Goal: Task Accomplishment & Management: Manage account settings

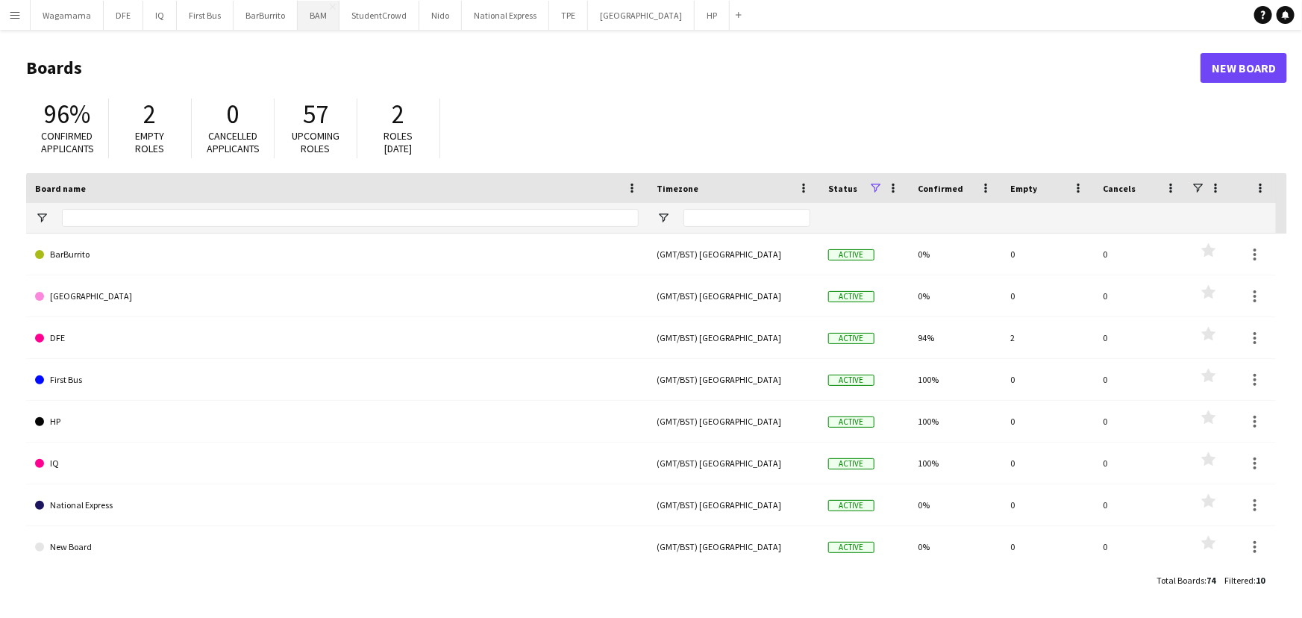
click at [310, 24] on button "BAM Close" at bounding box center [319, 15] width 42 height 29
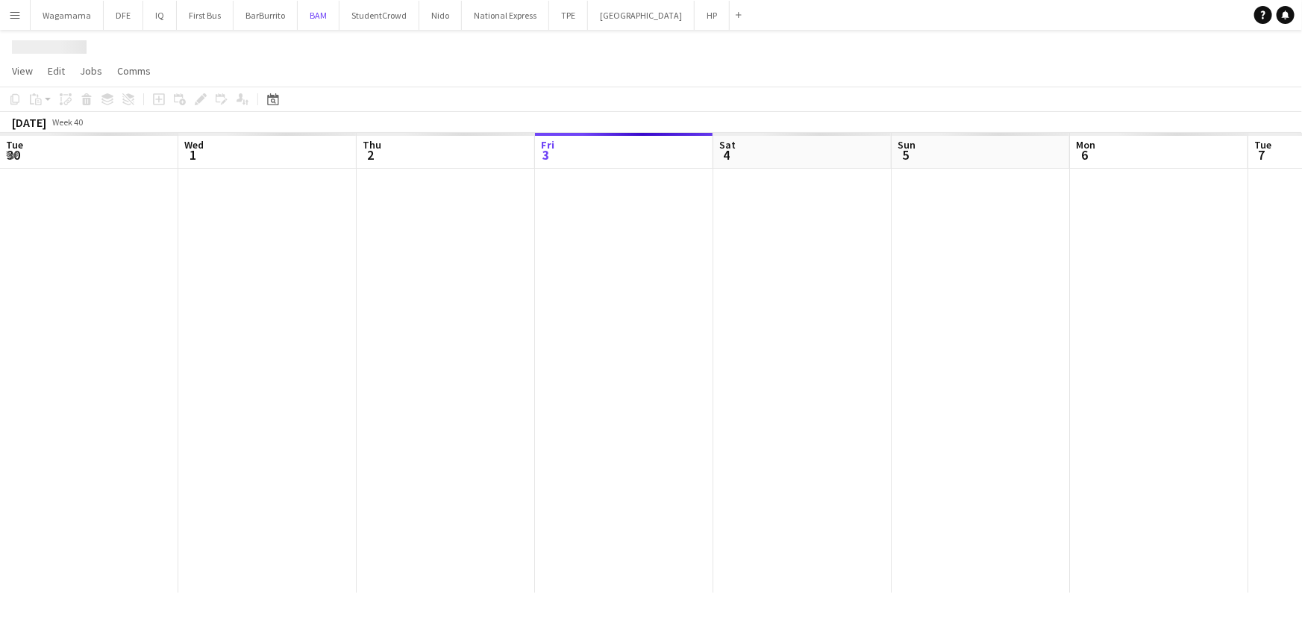
scroll to position [0, 357]
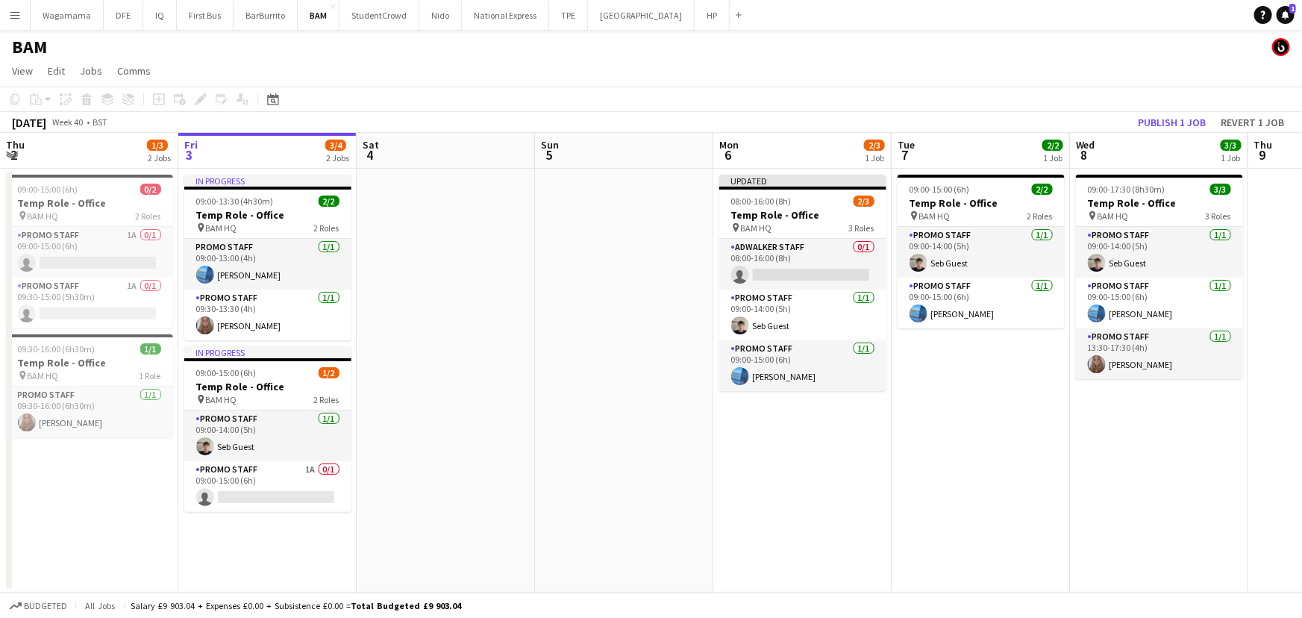
drag, startPoint x: 433, startPoint y: 633, endPoint x: 439, endPoint y: 643, distance: 11.4
click at [439, 612] on html "Menu Boards Boards Boards All jobs Status Workforce Workforce My Workforce Recr…" at bounding box center [651, 309] width 1302 height 618
drag, startPoint x: 262, startPoint y: 567, endPoint x: 266, endPoint y: 578, distance: 11.8
click at [266, 578] on app-calendar-viewport "Tue 30 Wed 1 1/1 1 Job Thu 2 1/3 2 Jobs Fri 3 3/4 2 Jobs Sat 4 Sun 5 Mon 6 2/3 …" at bounding box center [651, 363] width 1302 height 460
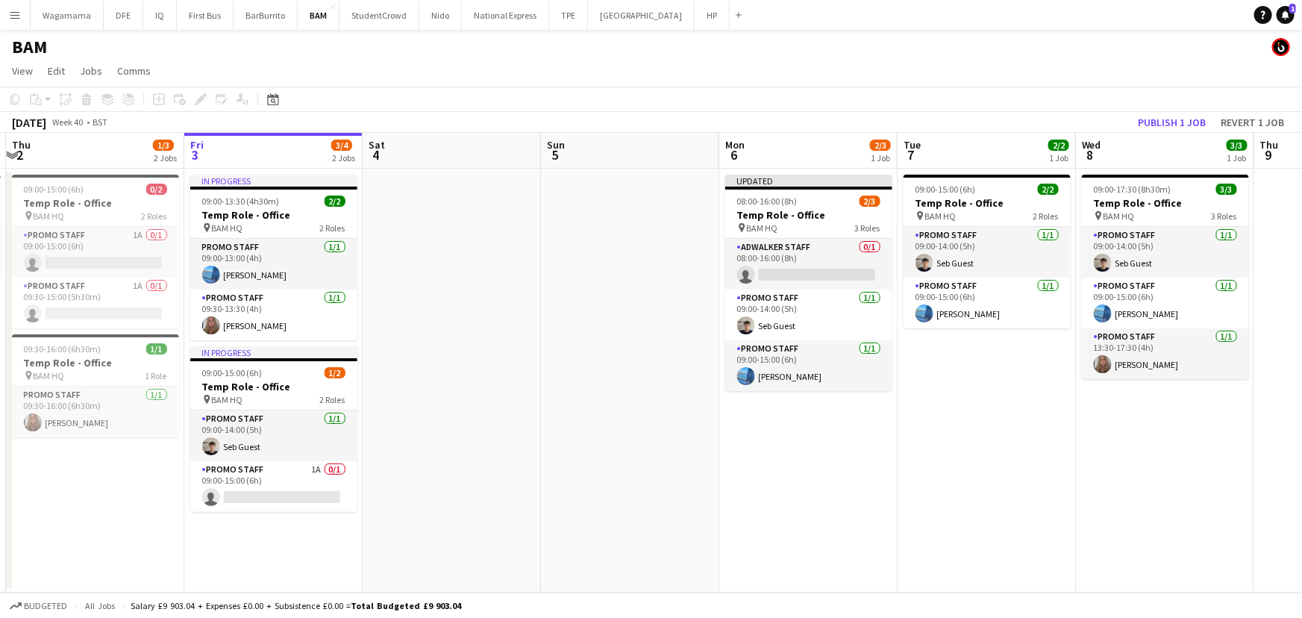
click at [266, 578] on app-date-cell "In progress 09:00-13:30 (4h30m) 2/2 Temp Role - Office pin BAM HQ 2 Roles Promo…" at bounding box center [273, 381] width 178 height 424
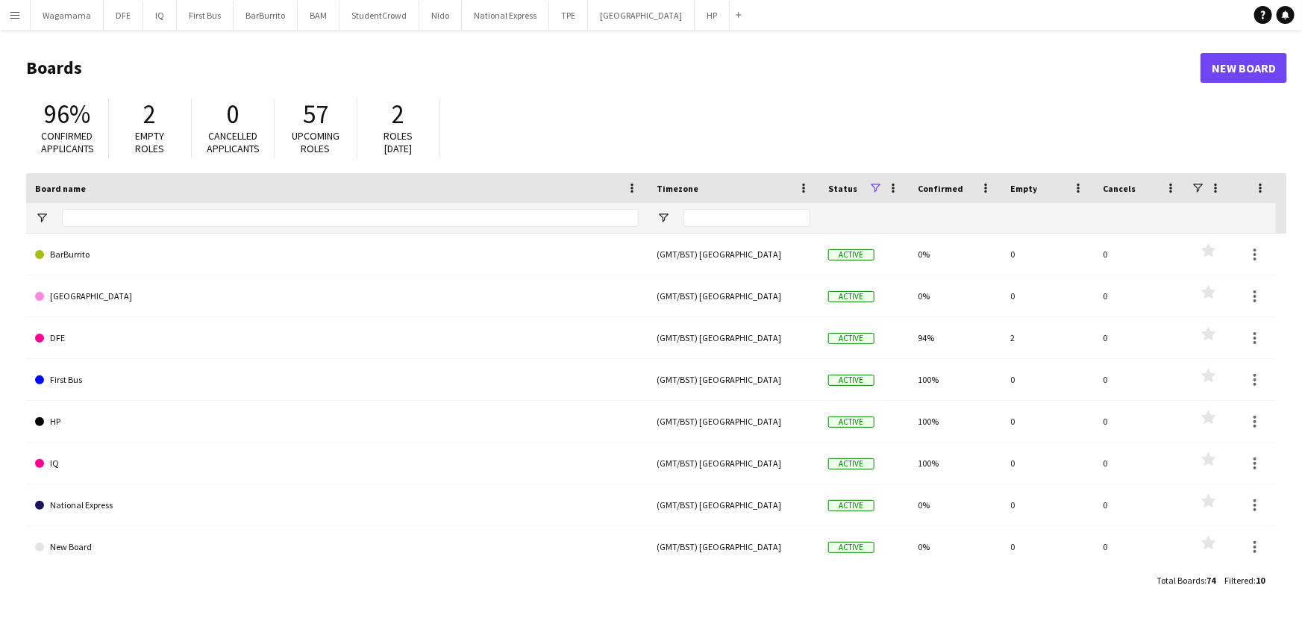
click at [19, 22] on button "Menu" at bounding box center [15, 15] width 30 height 30
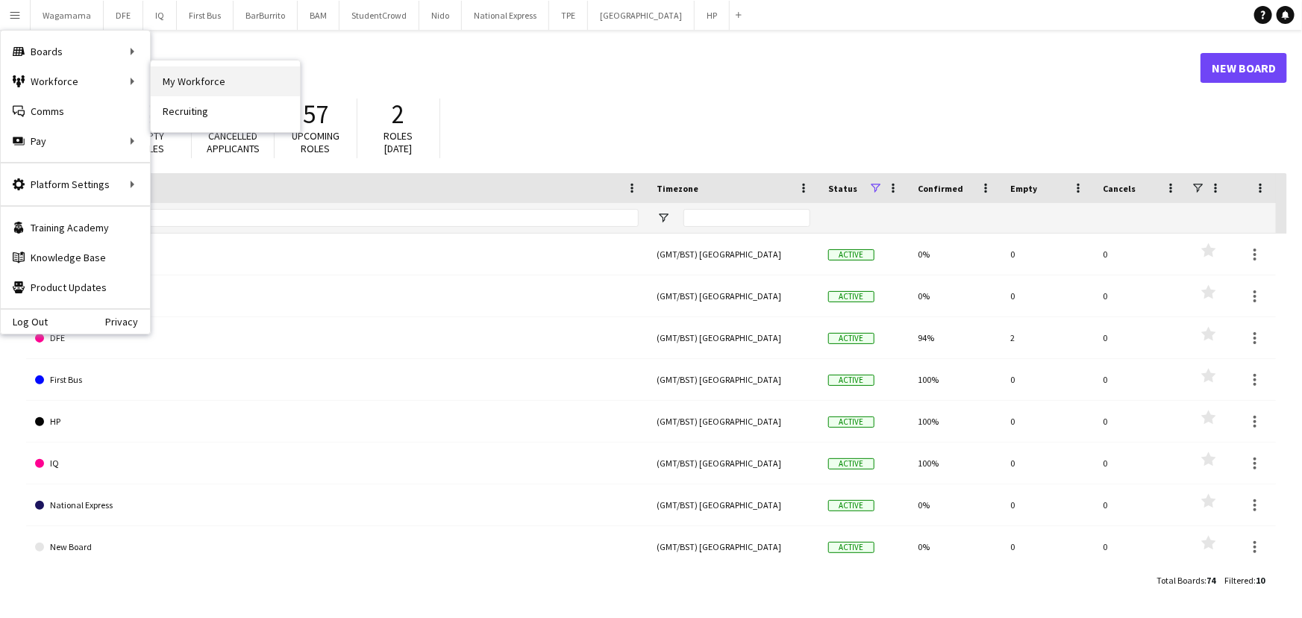
click at [190, 76] on link "My Workforce" at bounding box center [225, 81] width 149 height 30
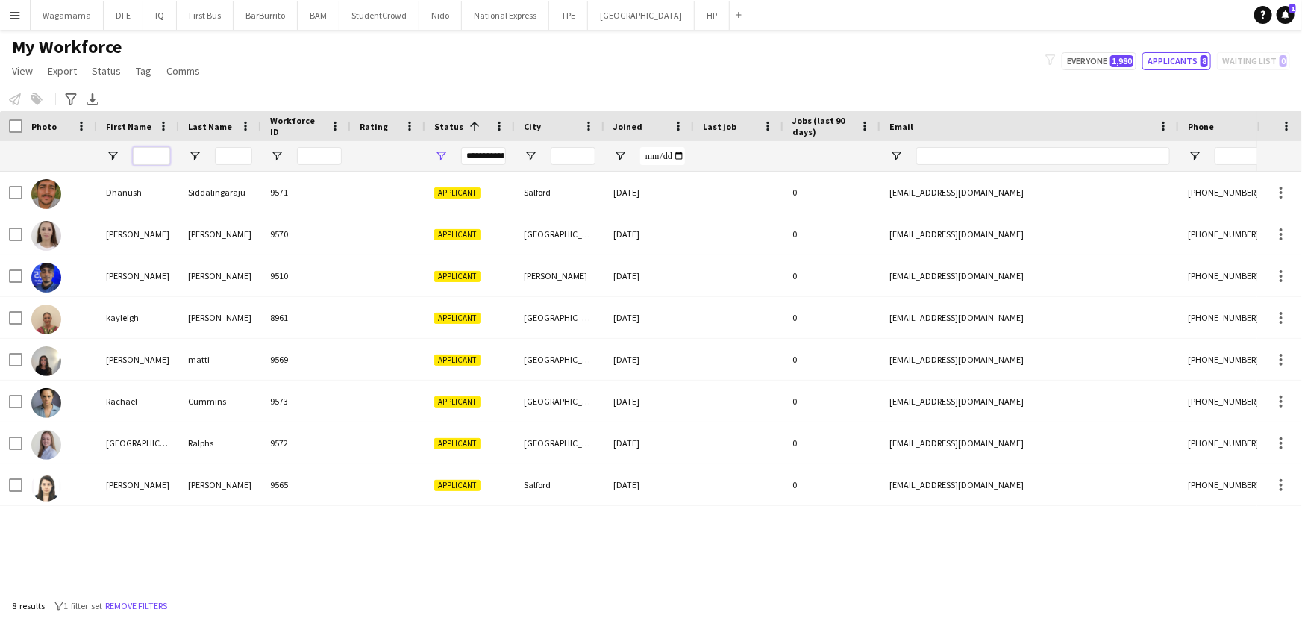
click at [134, 157] on input "First Name Filter Input" at bounding box center [151, 156] width 37 height 18
type input "*****"
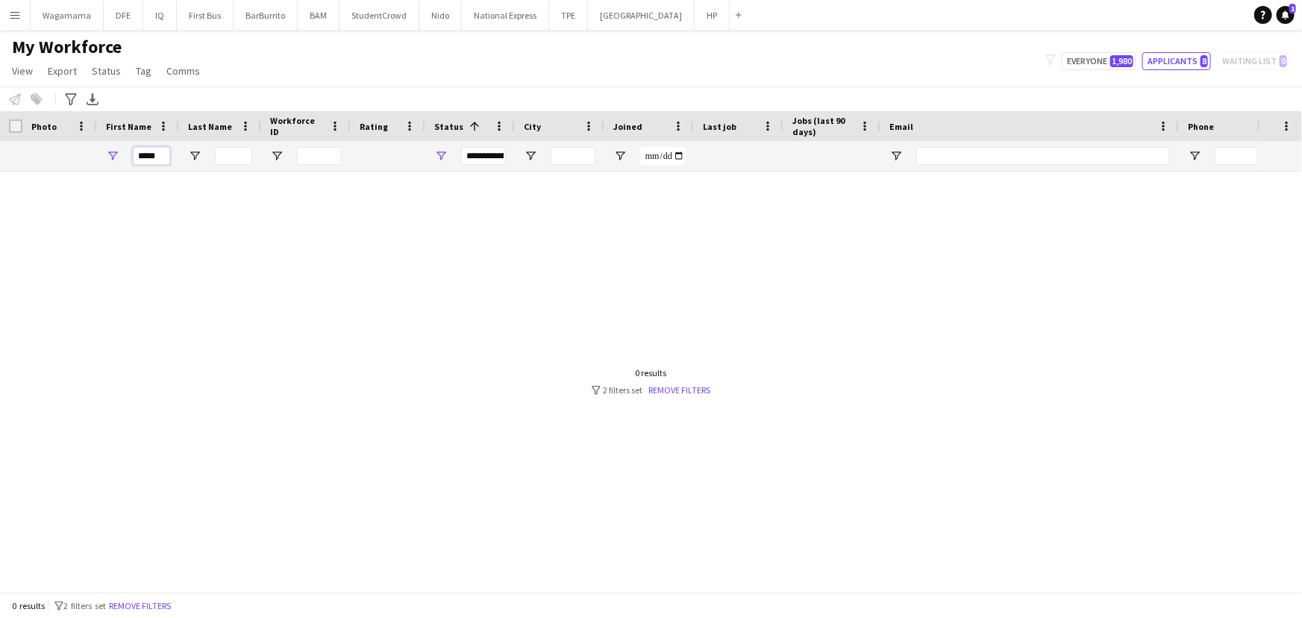
click at [136, 157] on input "*****" at bounding box center [151, 156] width 37 height 18
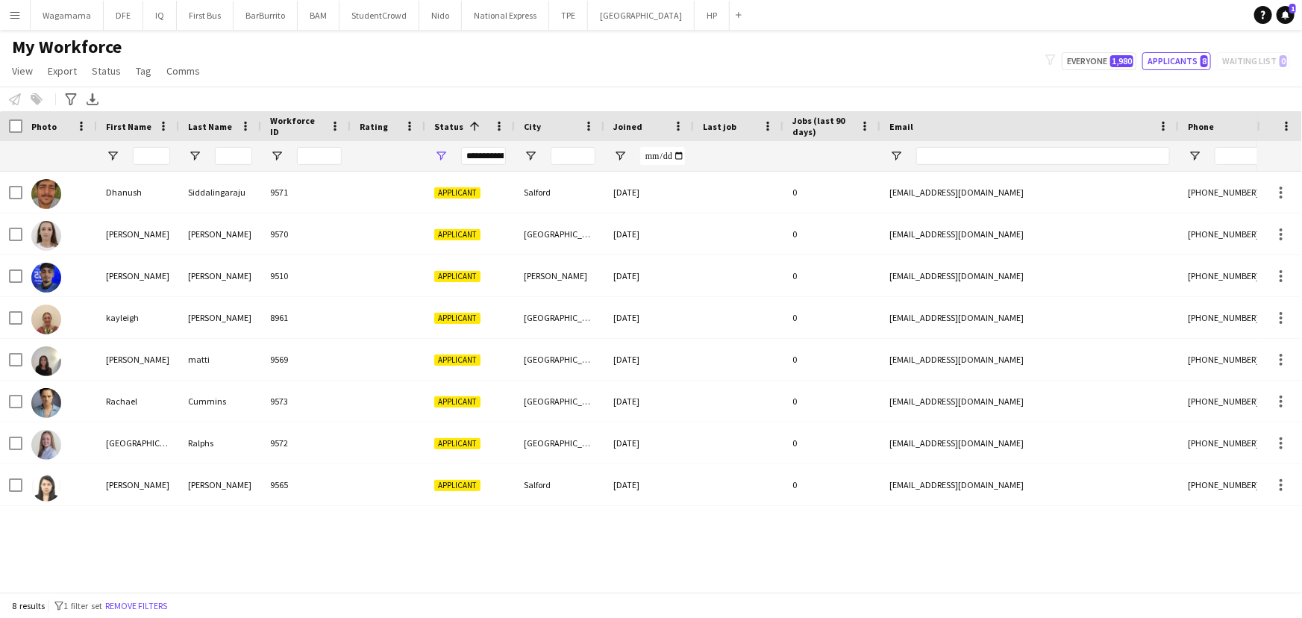
click at [11, 14] on app-icon "Menu" at bounding box center [15, 15] width 12 height 12
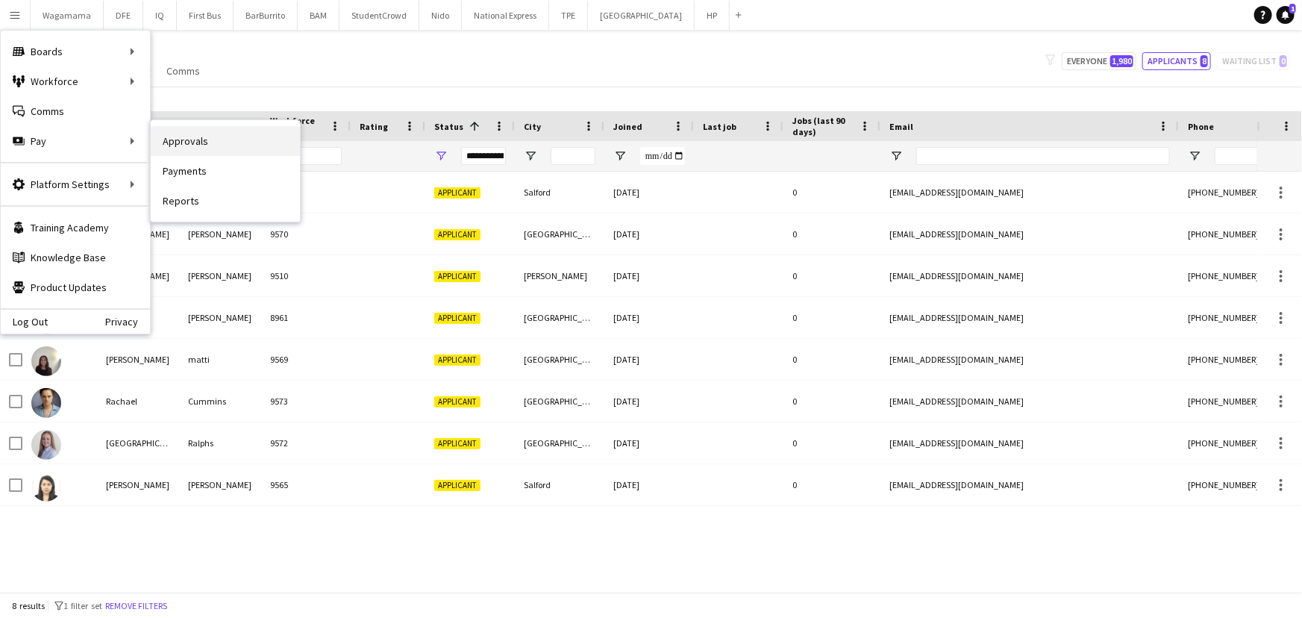
click at [189, 148] on link "Approvals" at bounding box center [225, 141] width 149 height 30
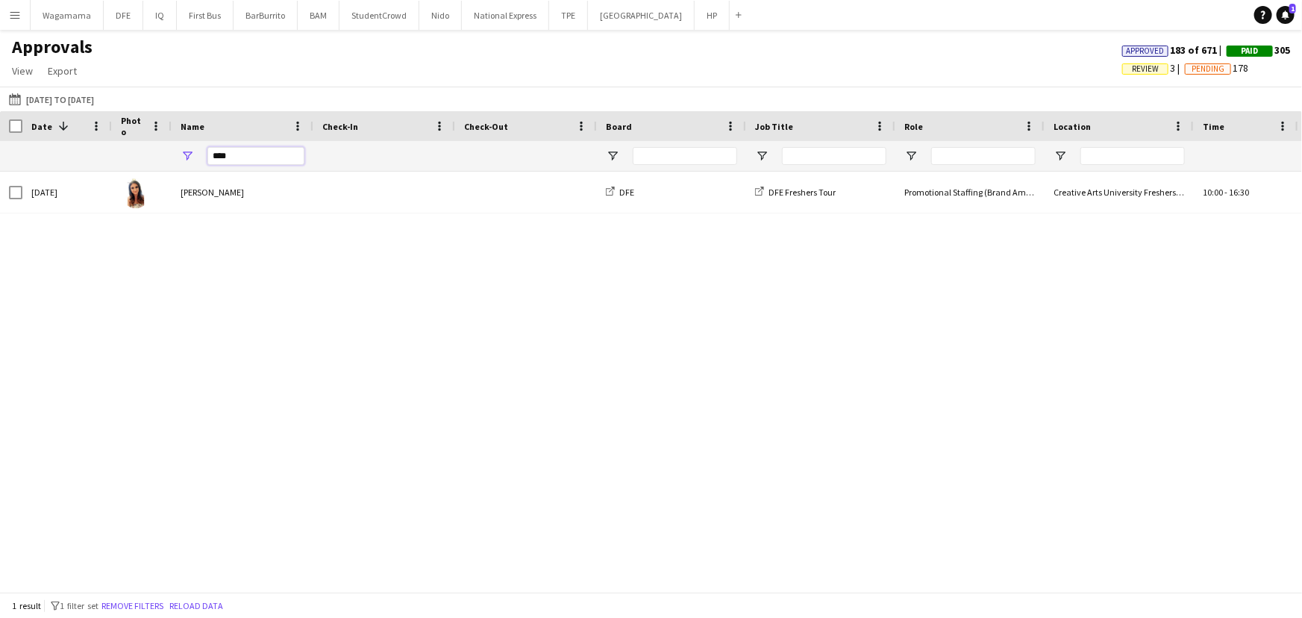
click at [232, 157] on input "****" at bounding box center [255, 156] width 97 height 18
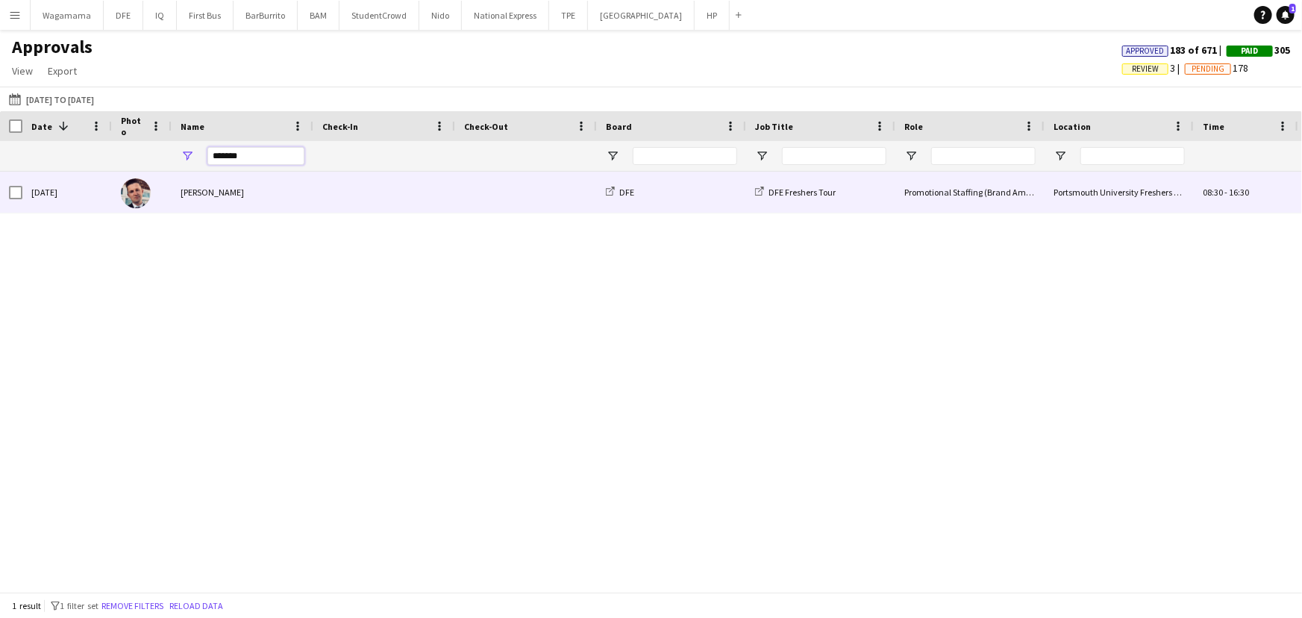
type input "*******"
click at [226, 189] on div "[PERSON_NAME]" at bounding box center [243, 192] width 142 height 41
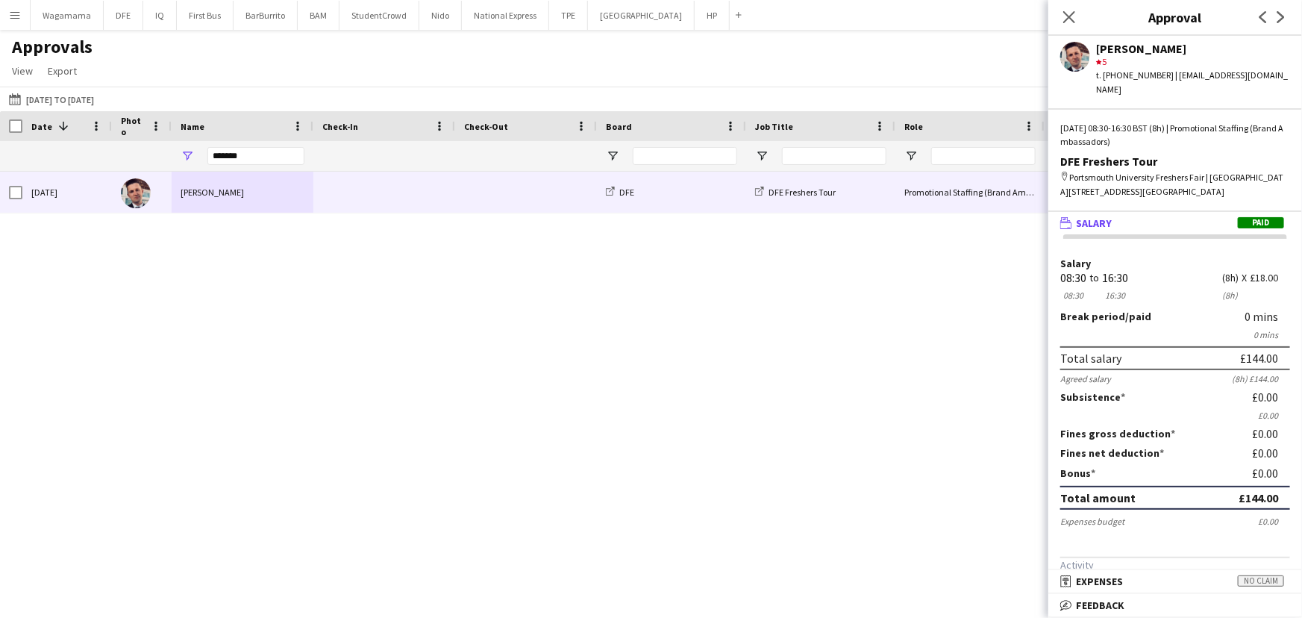
click at [1172, 171] on div "map-marker Portsmouth University Freshers Fair | University of [STREET_ADDRESS]" at bounding box center [1175, 184] width 230 height 27
click at [1052, 246] on div "Salary 08:30 08:30 to 16:30 16:30 (8h) (8h) X £18.00 Break period /paid 0 mins …" at bounding box center [1175, 438] width 254 height 408
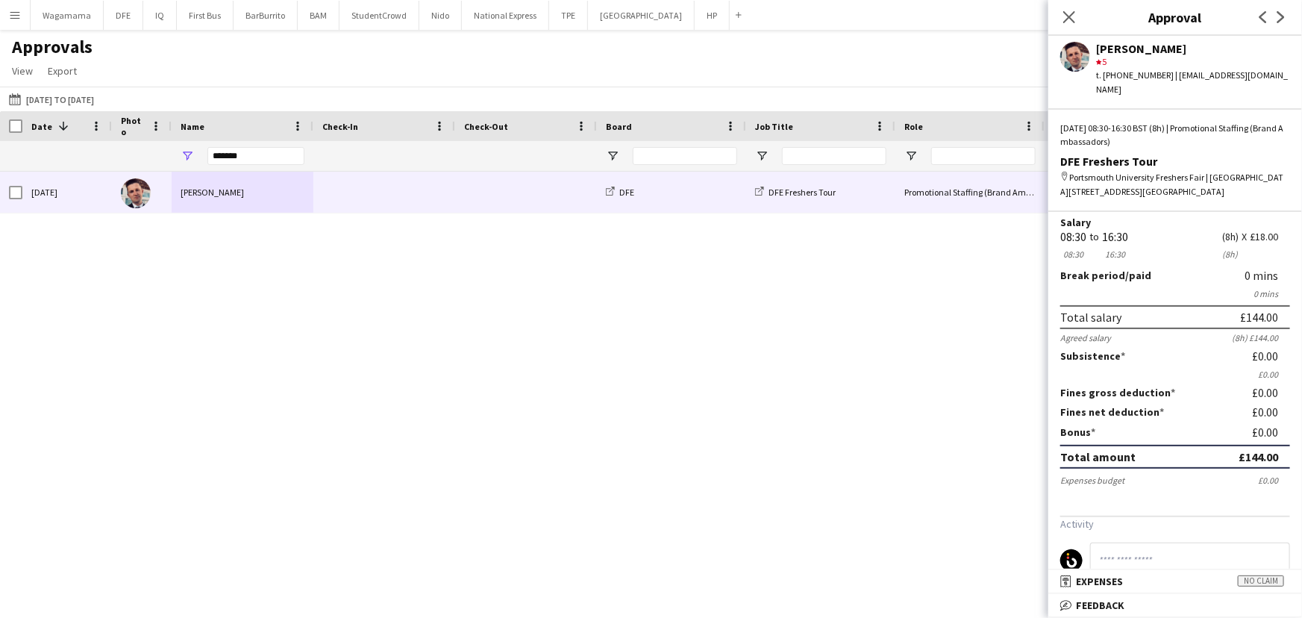
scroll to position [72, 0]
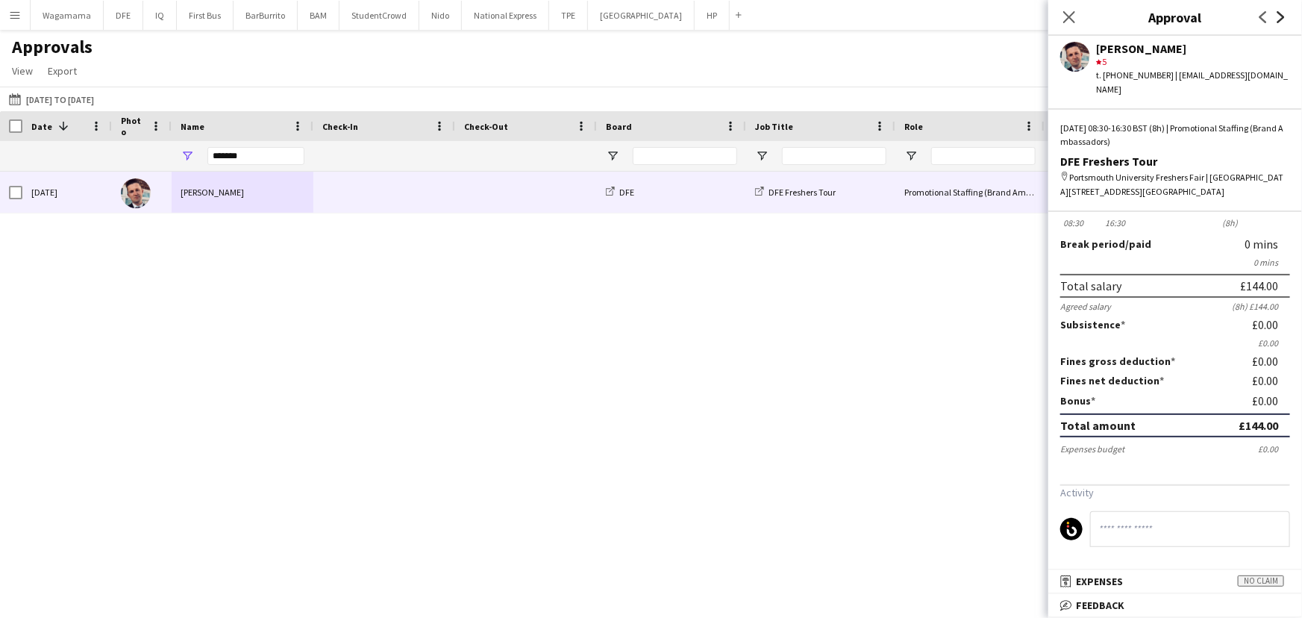
click at [1281, 22] on icon "Next" at bounding box center [1281, 17] width 12 height 12
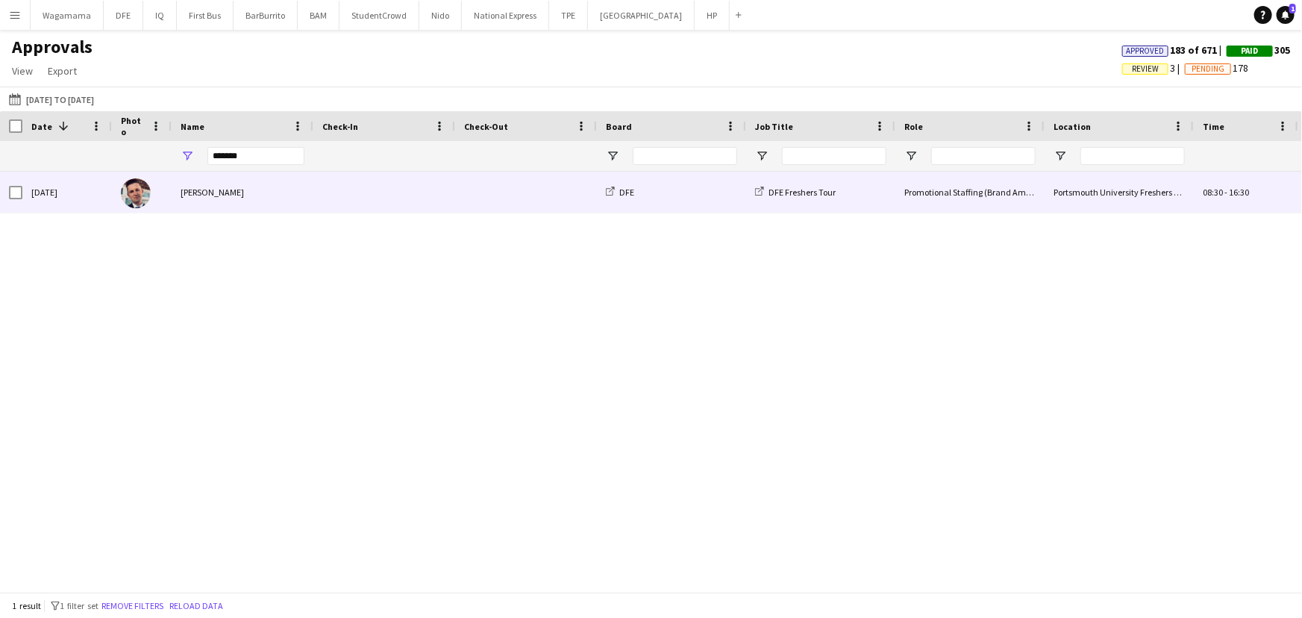
click at [401, 209] on span at bounding box center [384, 192] width 124 height 41
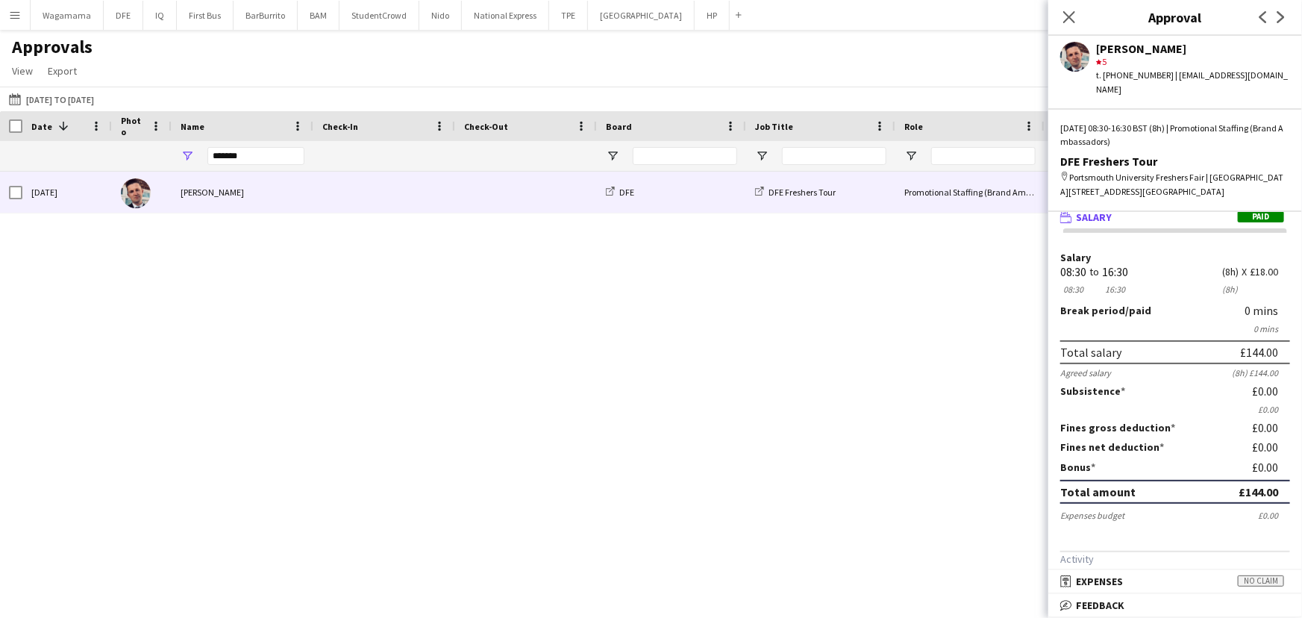
scroll to position [0, 0]
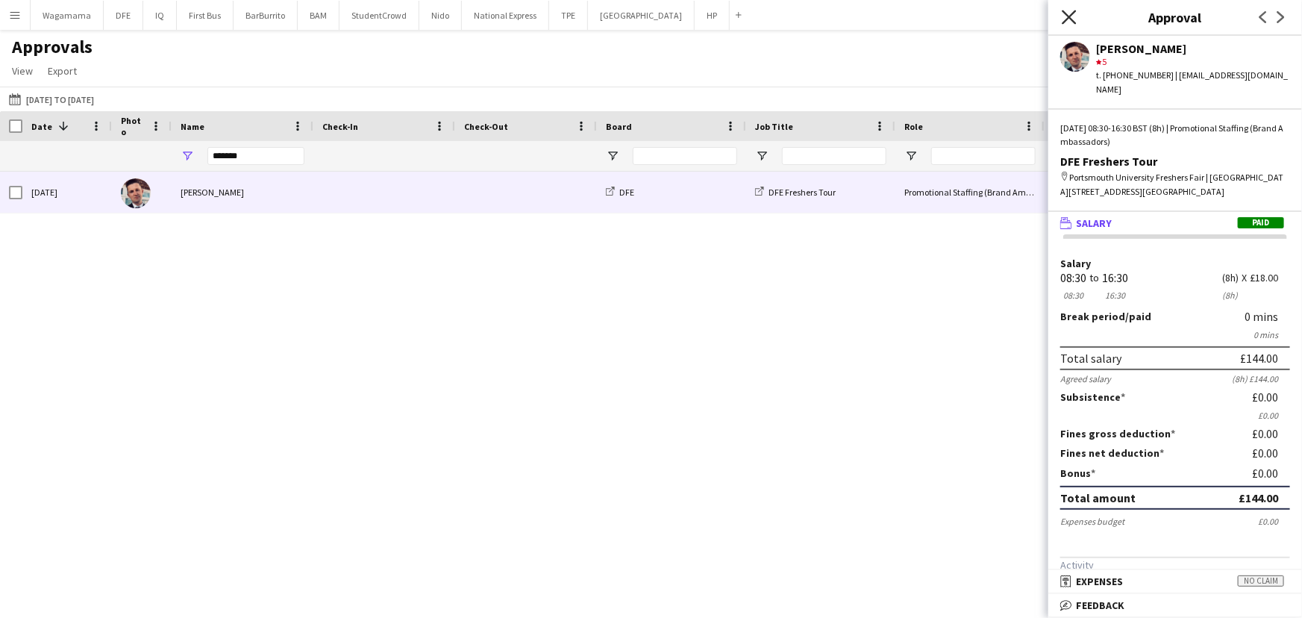
click at [1067, 21] on icon at bounding box center [1069, 17] width 14 height 14
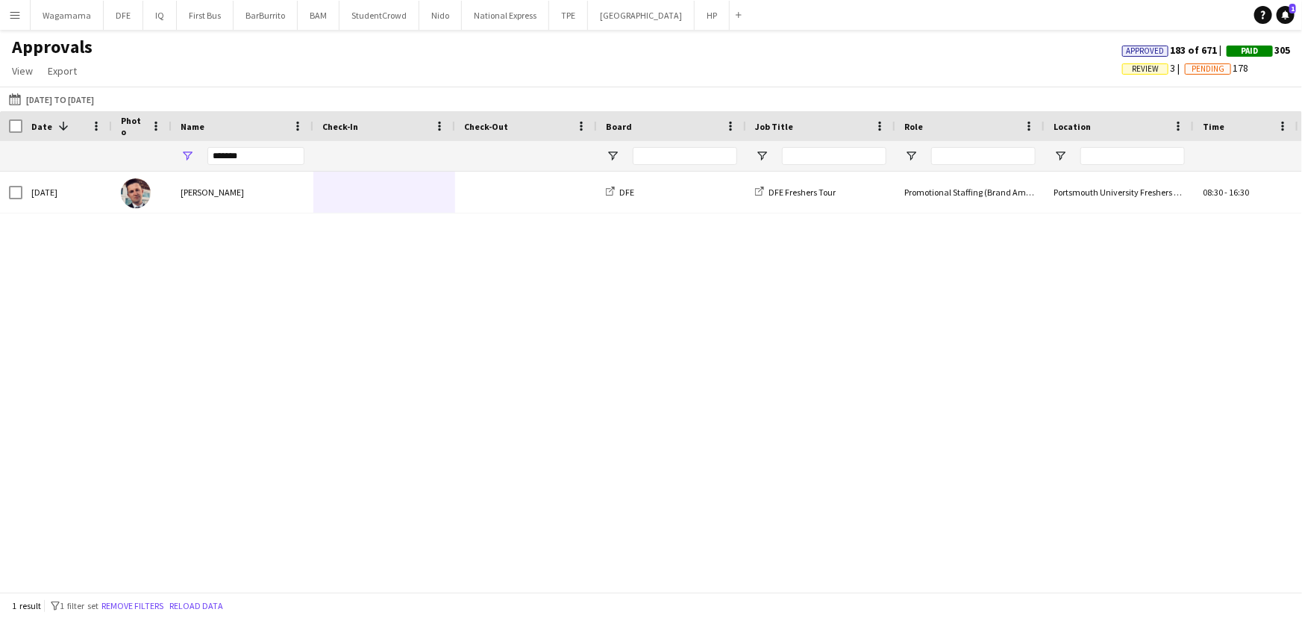
click at [7, 23] on button "Menu" at bounding box center [15, 15] width 30 height 30
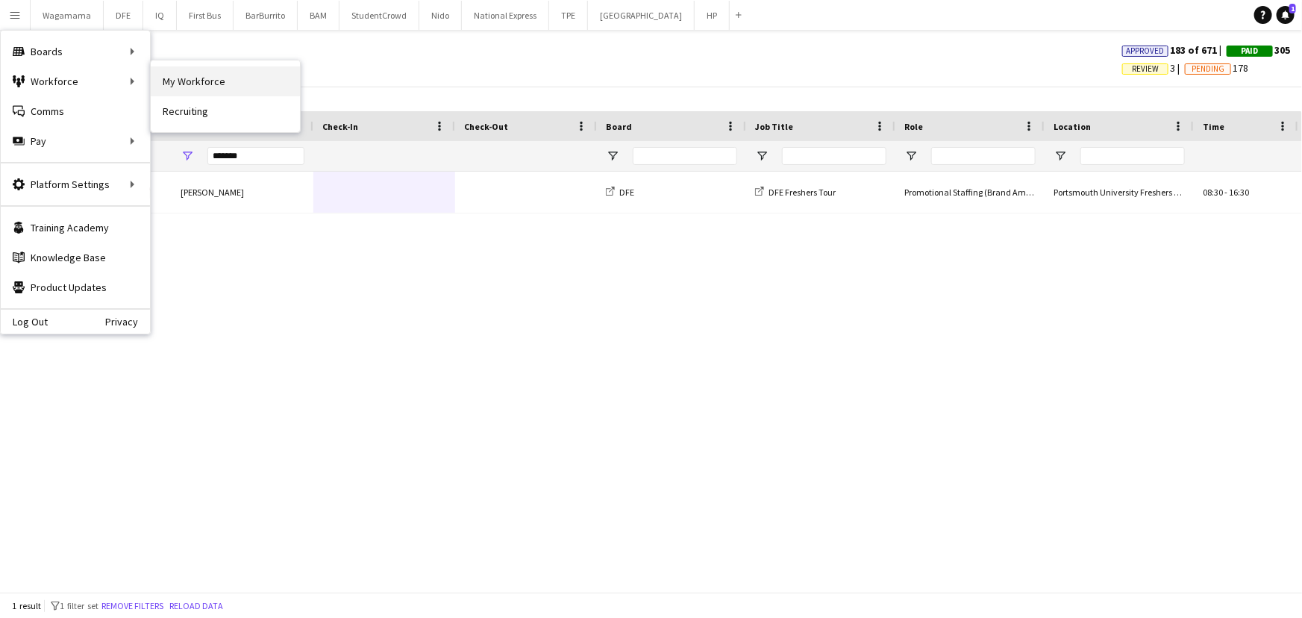
click at [212, 82] on link "My Workforce" at bounding box center [225, 81] width 149 height 30
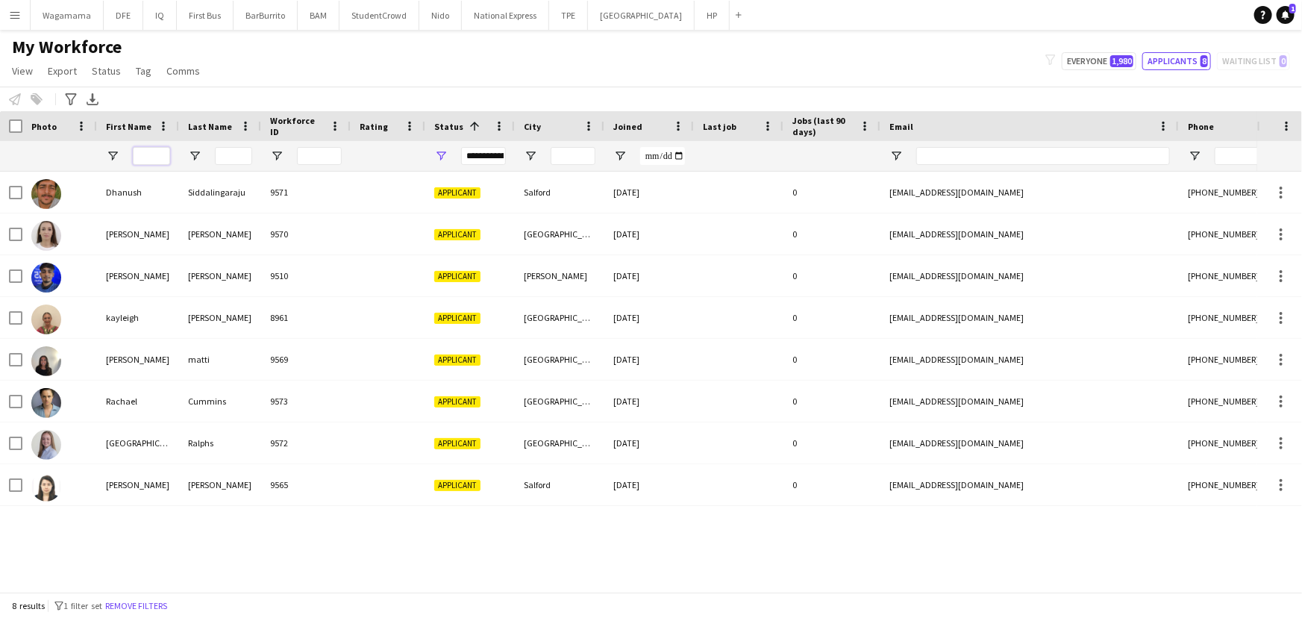
click at [151, 152] on input "First Name Filter Input" at bounding box center [151, 156] width 37 height 18
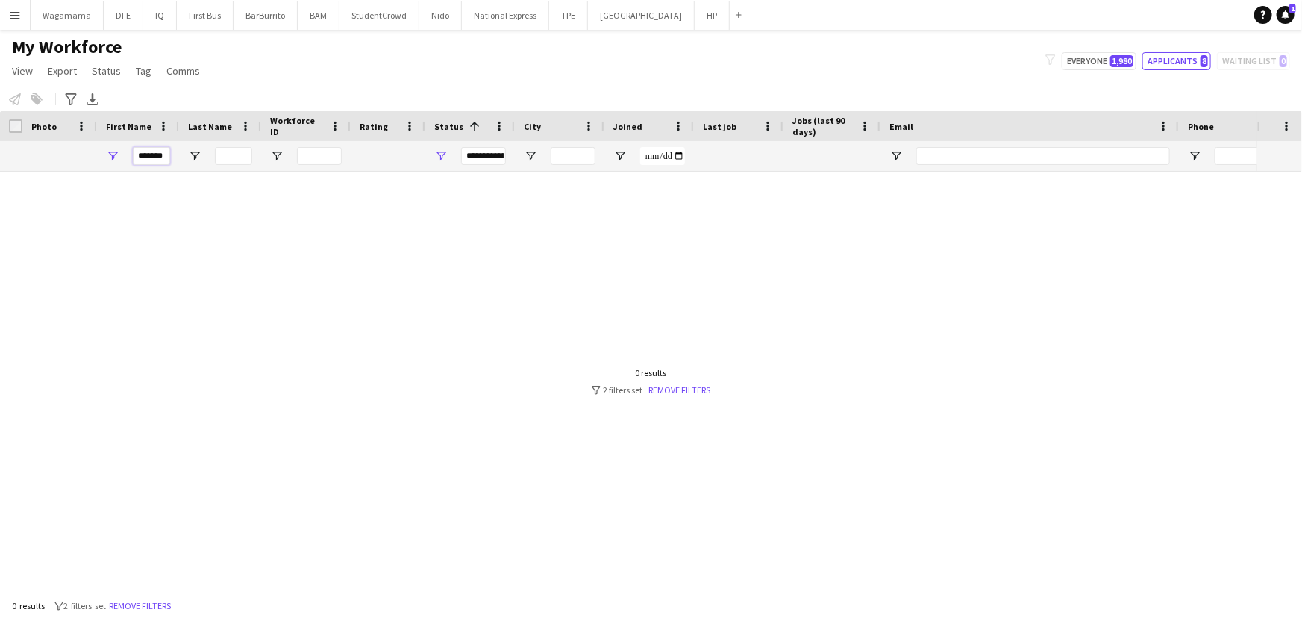
scroll to position [0, 1]
type input "*******"
click at [1094, 57] on button "Everyone 1,980" at bounding box center [1099, 61] width 75 height 18
type input "**********"
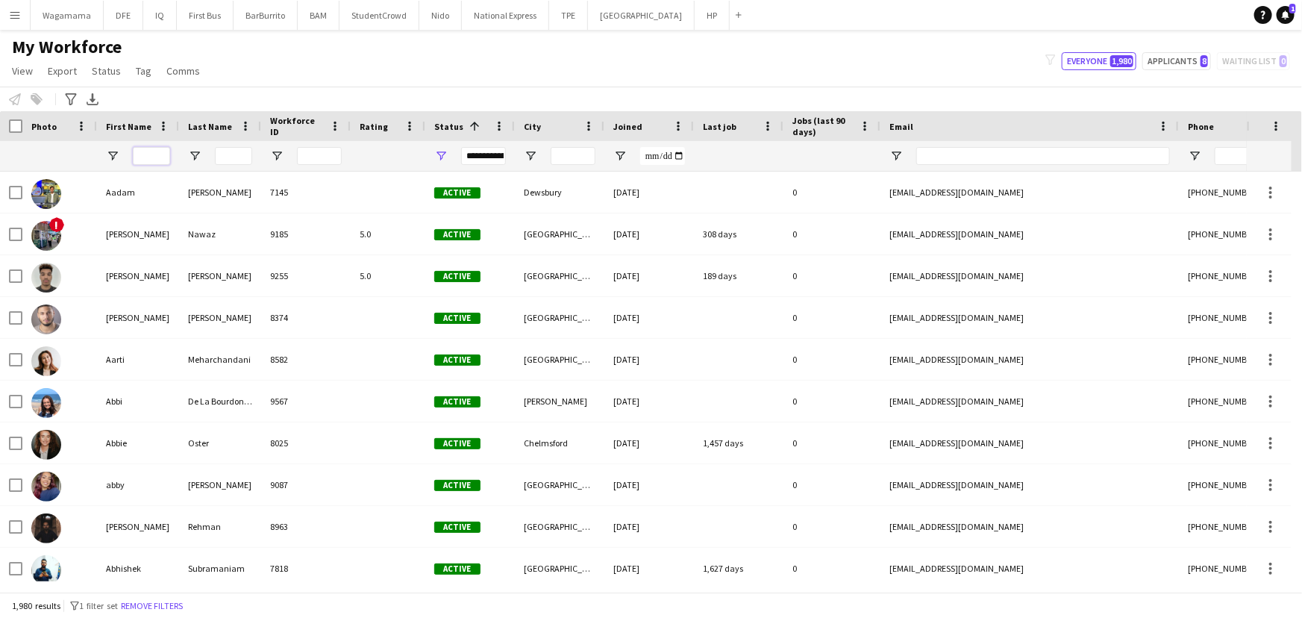
click at [150, 157] on input "First Name Filter Input" at bounding box center [151, 156] width 37 height 18
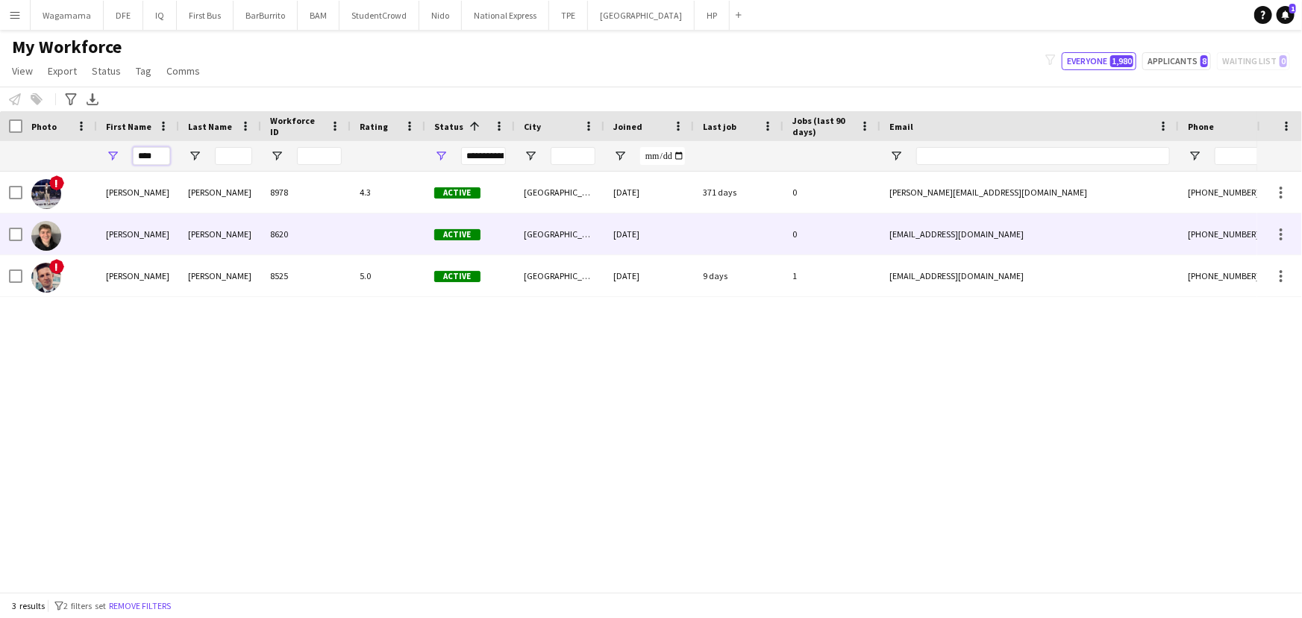
type input "****"
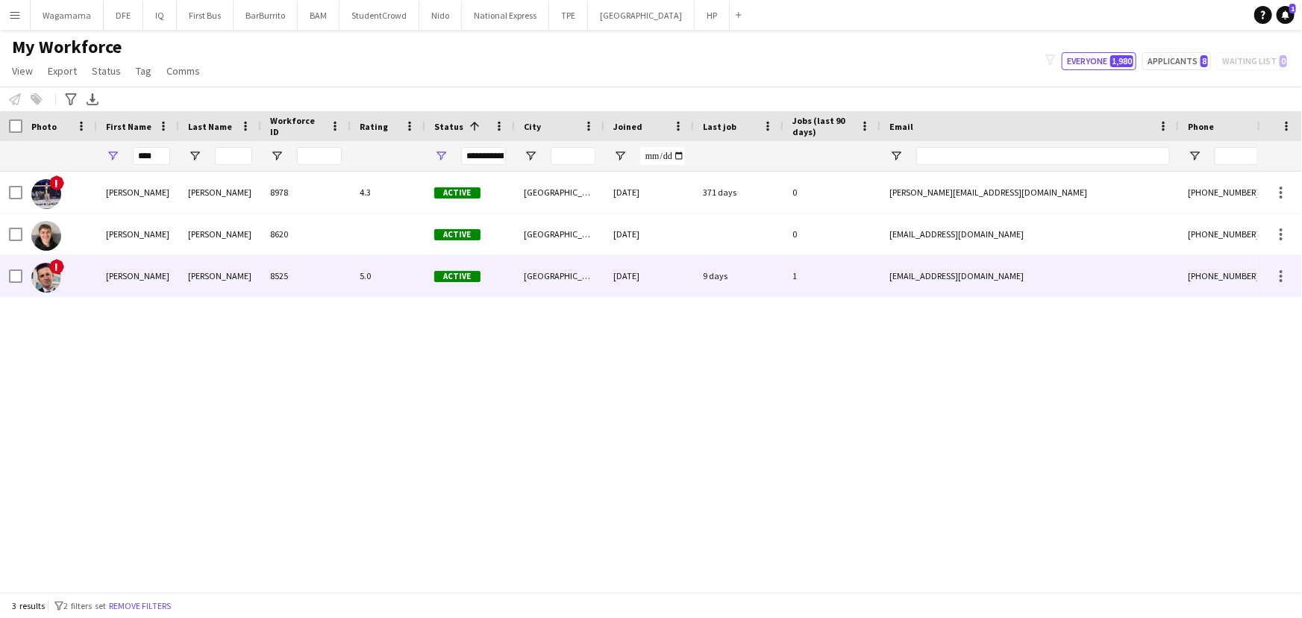
click at [231, 279] on div "[PERSON_NAME]" at bounding box center [220, 275] width 82 height 41
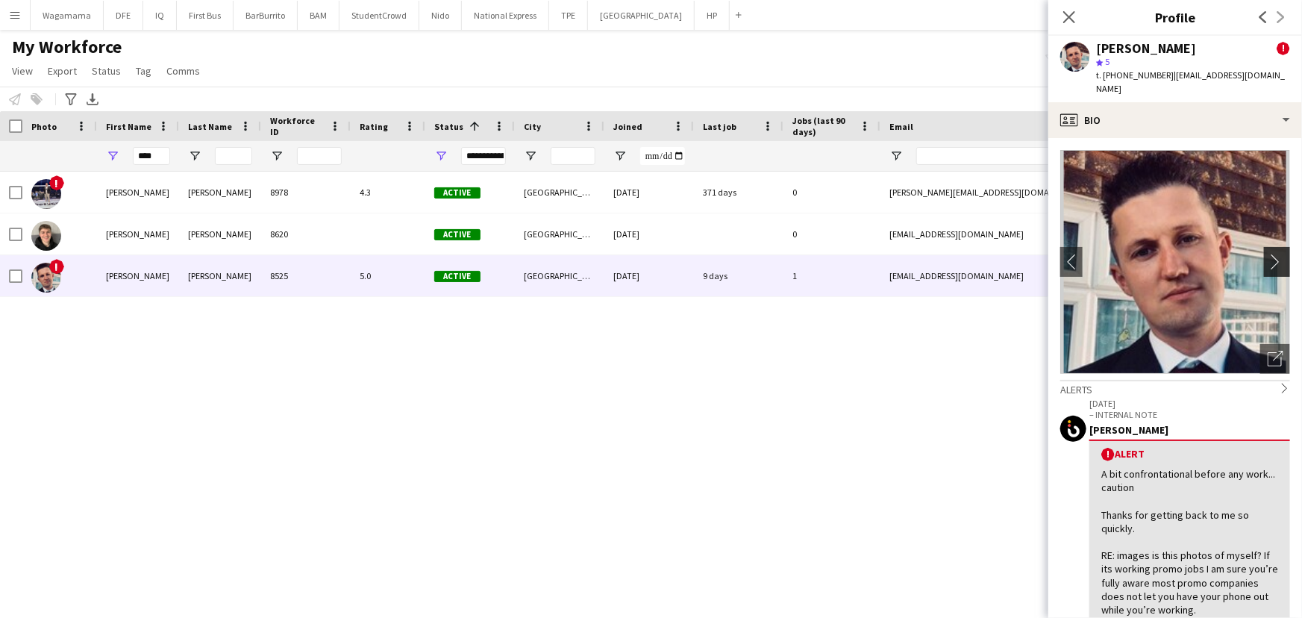
click at [1273, 254] on app-icon "chevron-right" at bounding box center [1278, 262] width 23 height 16
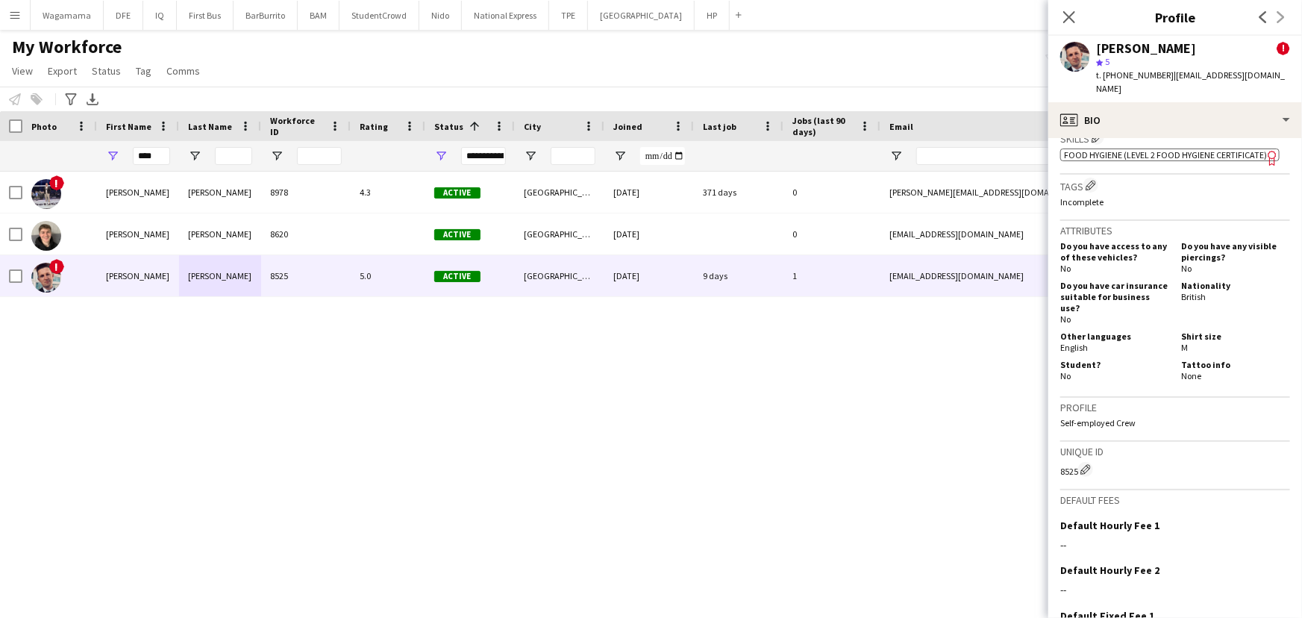
scroll to position [1153, 0]
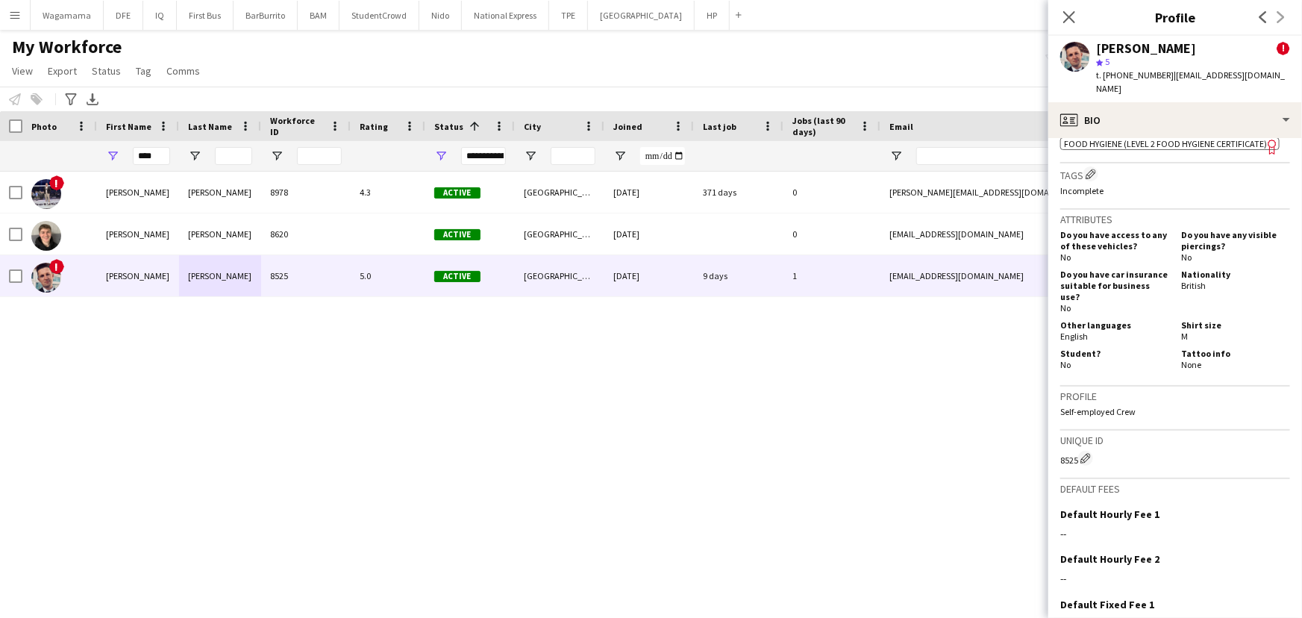
click at [1104, 406] on p "Self-employed Crew" at bounding box center [1175, 411] width 230 height 11
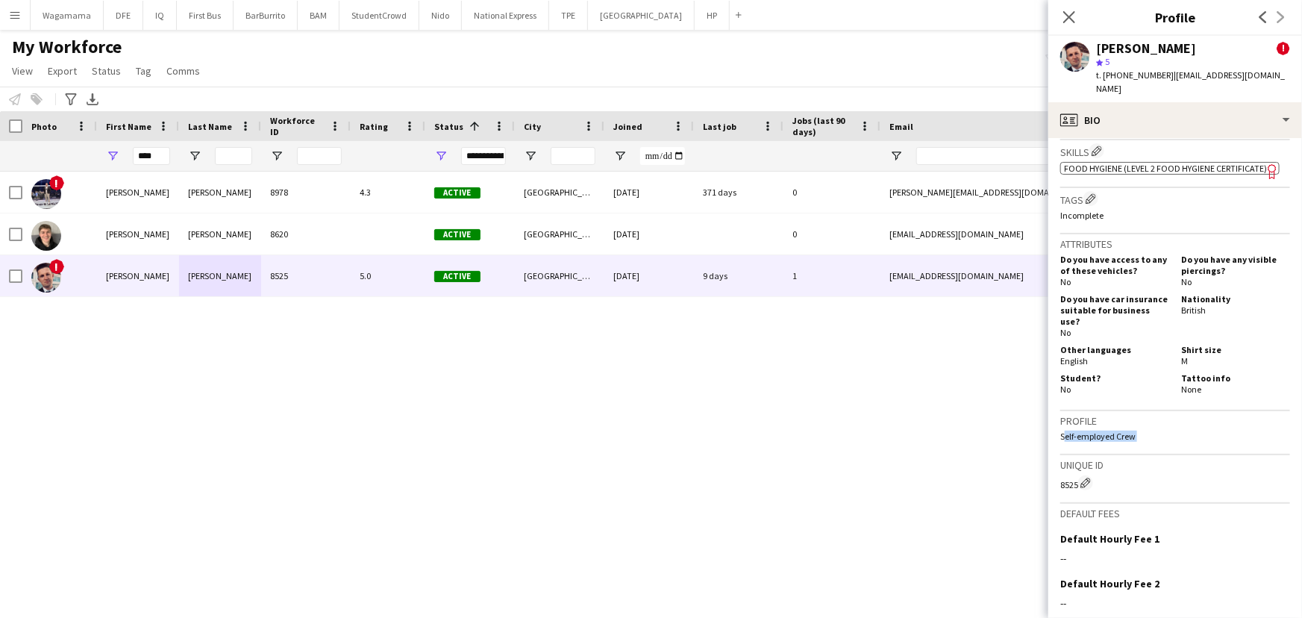
scroll to position [1126, 0]
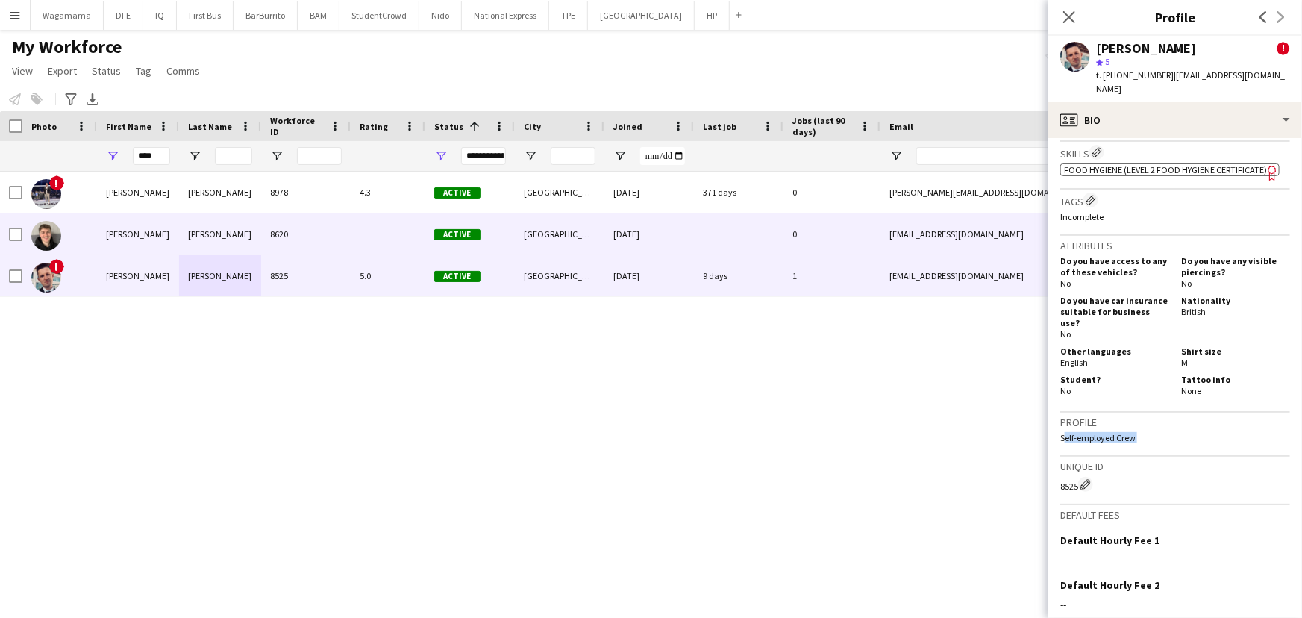
click at [171, 227] on div "[PERSON_NAME]" at bounding box center [138, 233] width 82 height 41
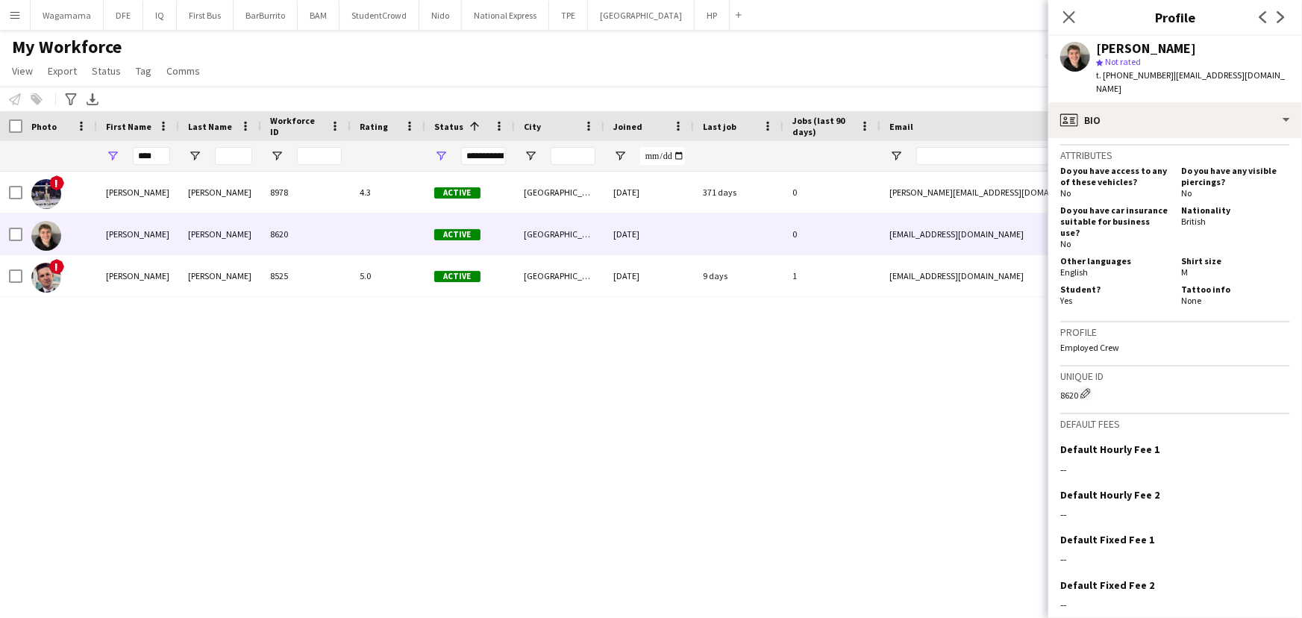
scroll to position [745, 0]
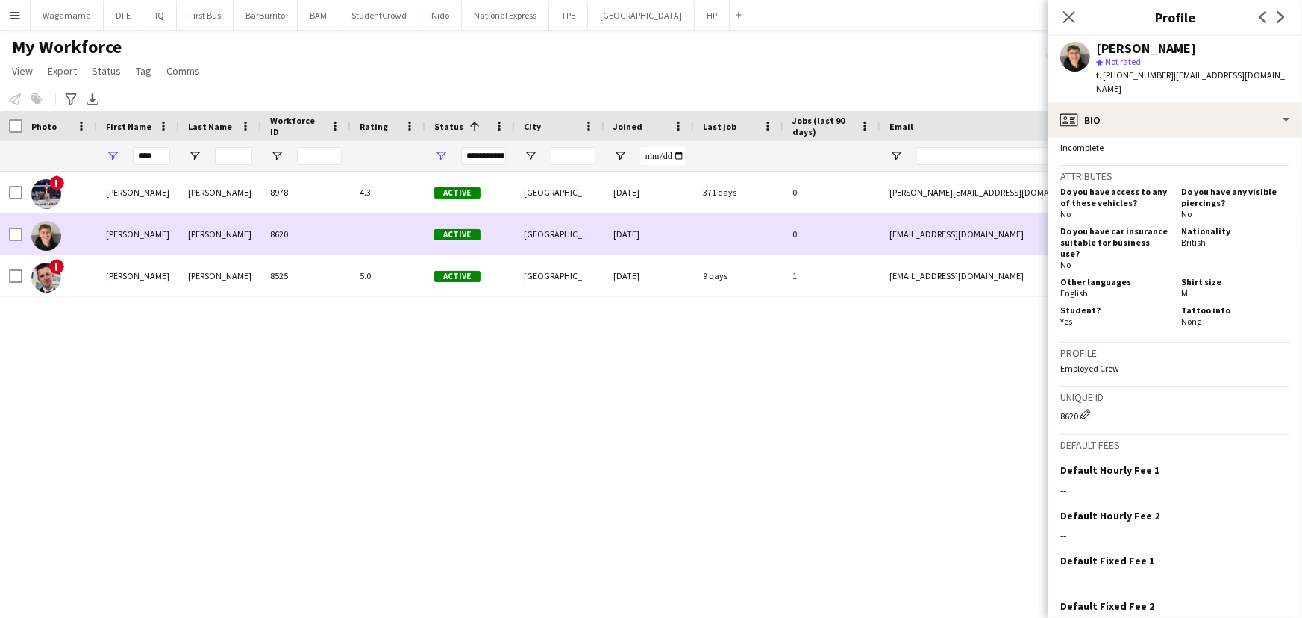
click at [213, 250] on div "[PERSON_NAME]" at bounding box center [220, 233] width 82 height 41
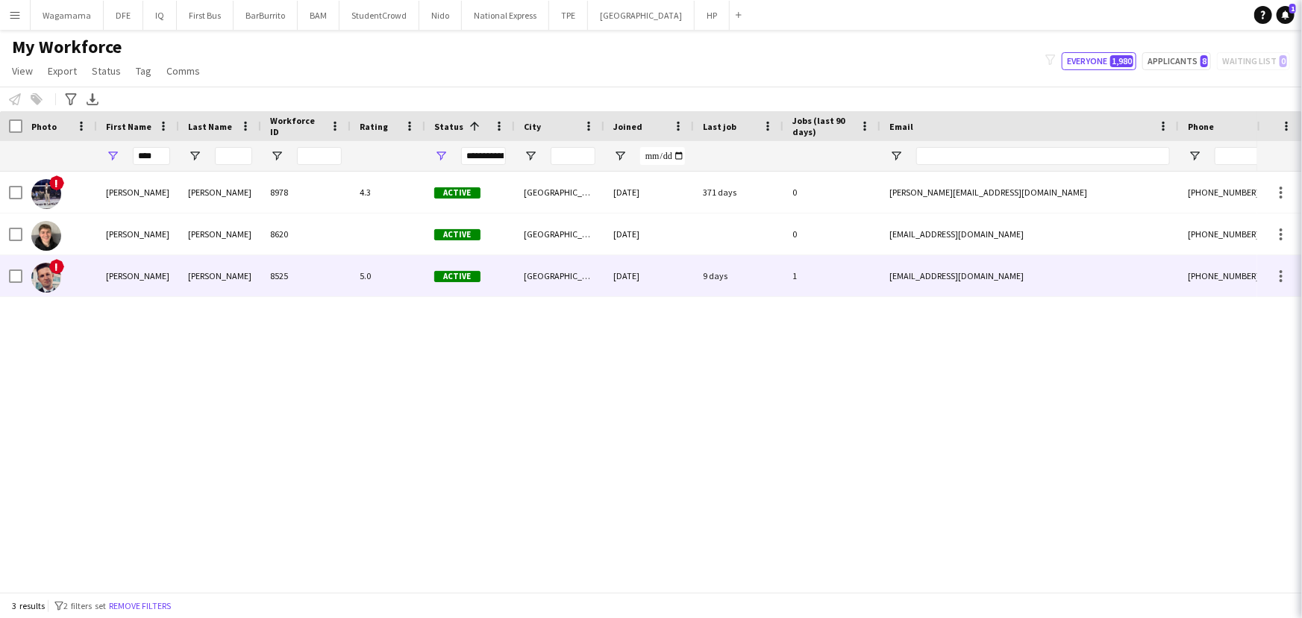
click at [217, 269] on div "[PERSON_NAME]" at bounding box center [220, 275] width 82 height 41
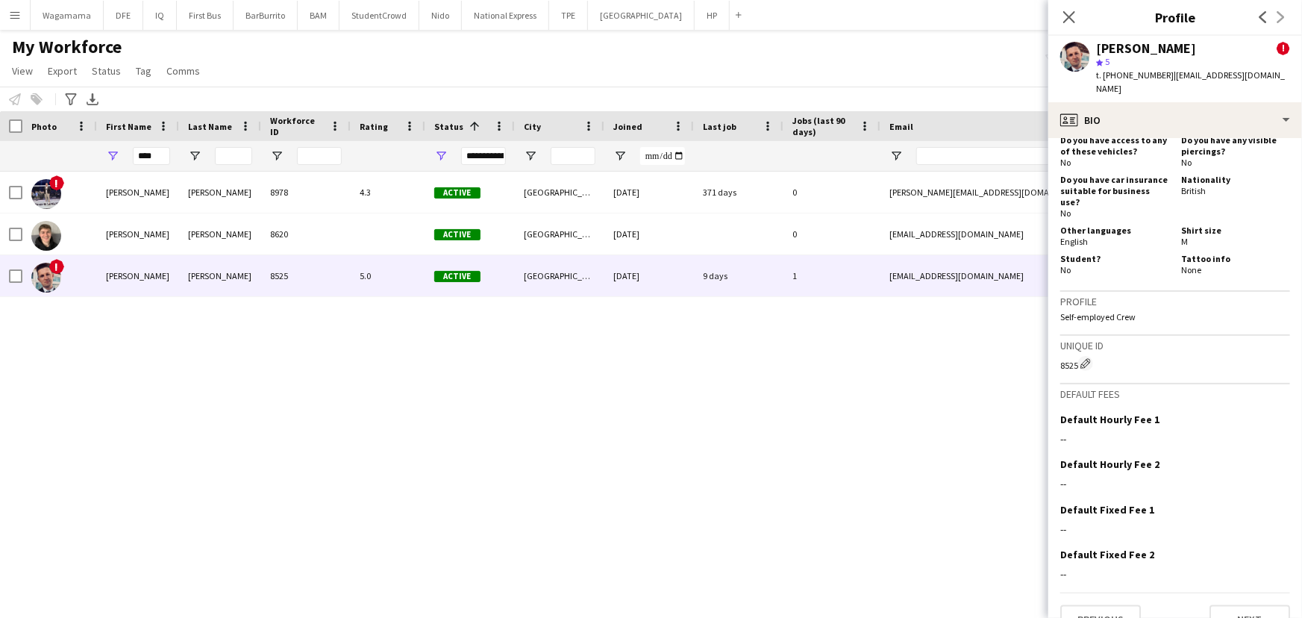
scroll to position [1262, 0]
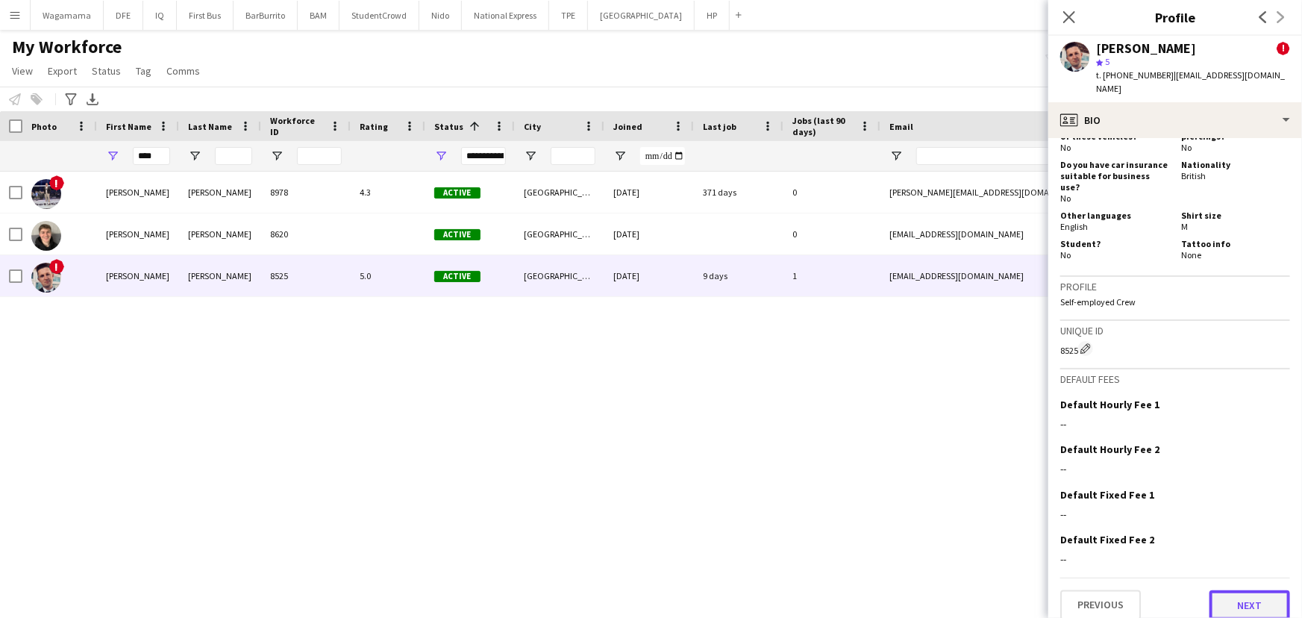
click at [1250, 590] on button "Next" at bounding box center [1249, 605] width 81 height 30
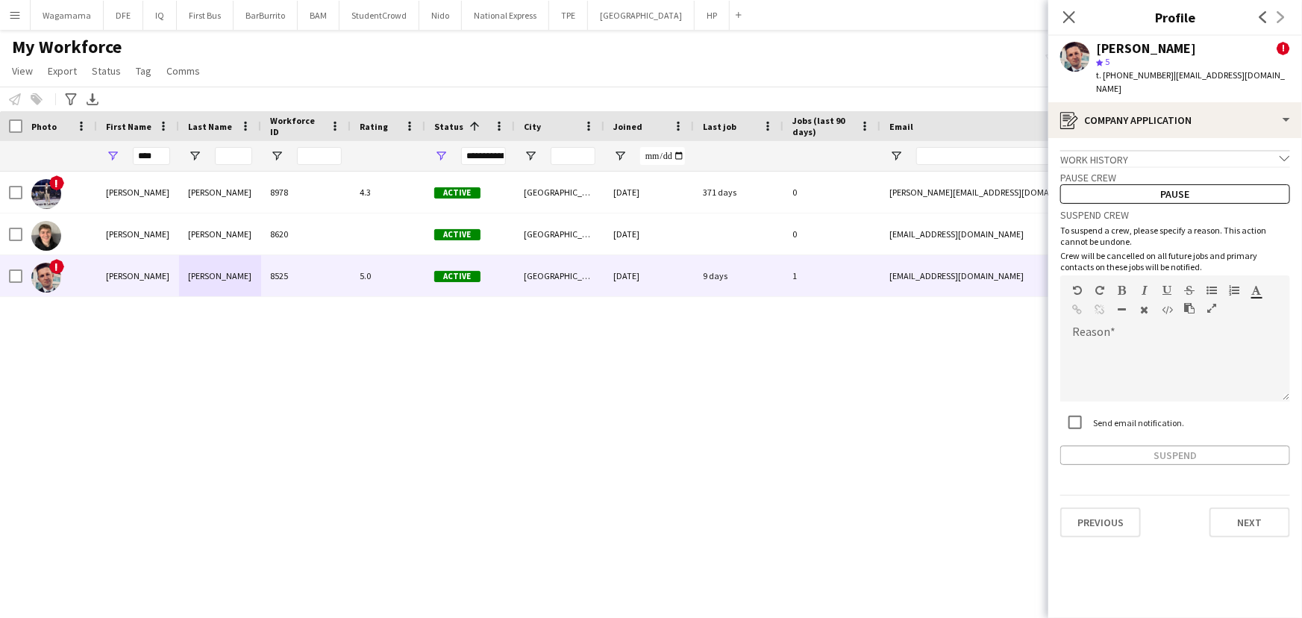
click at [16, 11] on app-icon "Menu" at bounding box center [15, 15] width 12 height 12
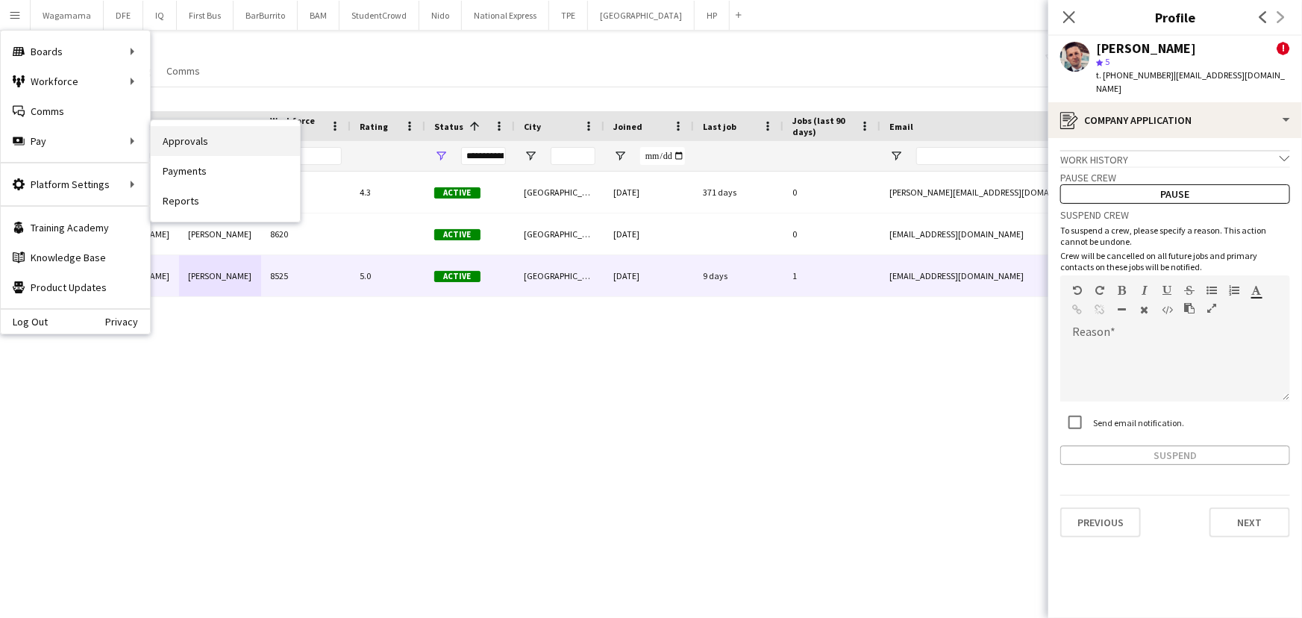
click at [202, 145] on link "Approvals" at bounding box center [225, 141] width 149 height 30
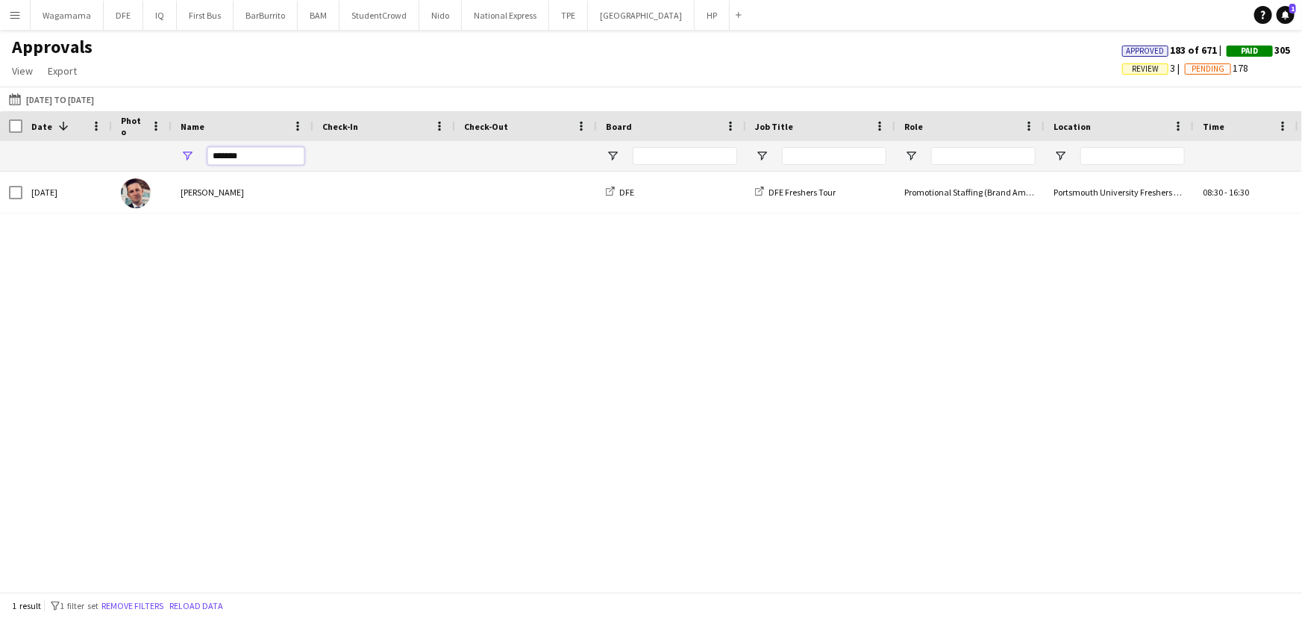
click at [258, 153] on input "*******" at bounding box center [255, 156] width 97 height 18
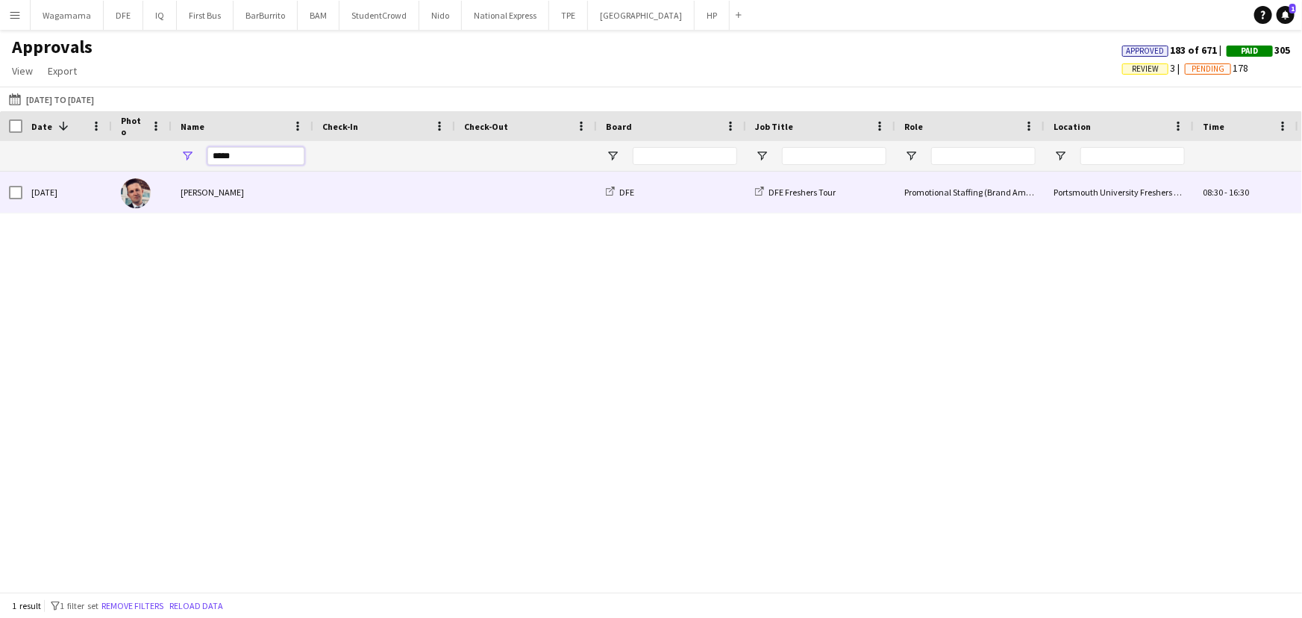
type input "*****"
click at [262, 200] on div "[PERSON_NAME]" at bounding box center [243, 192] width 142 height 41
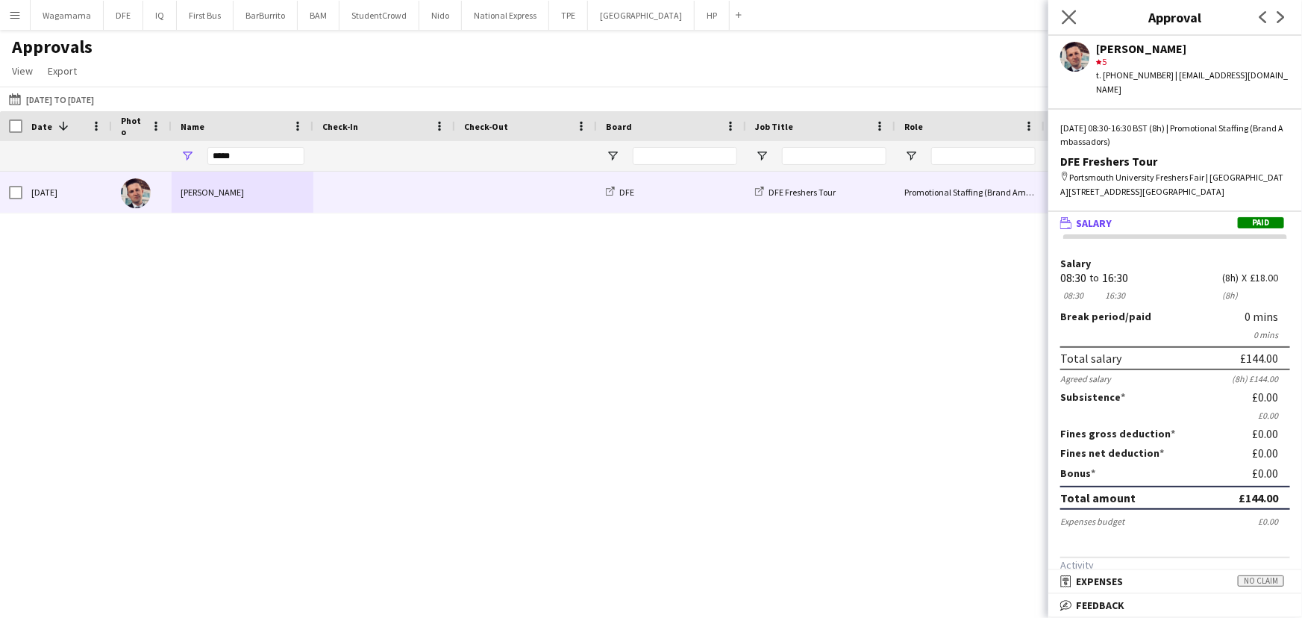
click at [1076, 15] on app-icon "Close pop-in" at bounding box center [1070, 18] width 22 height 22
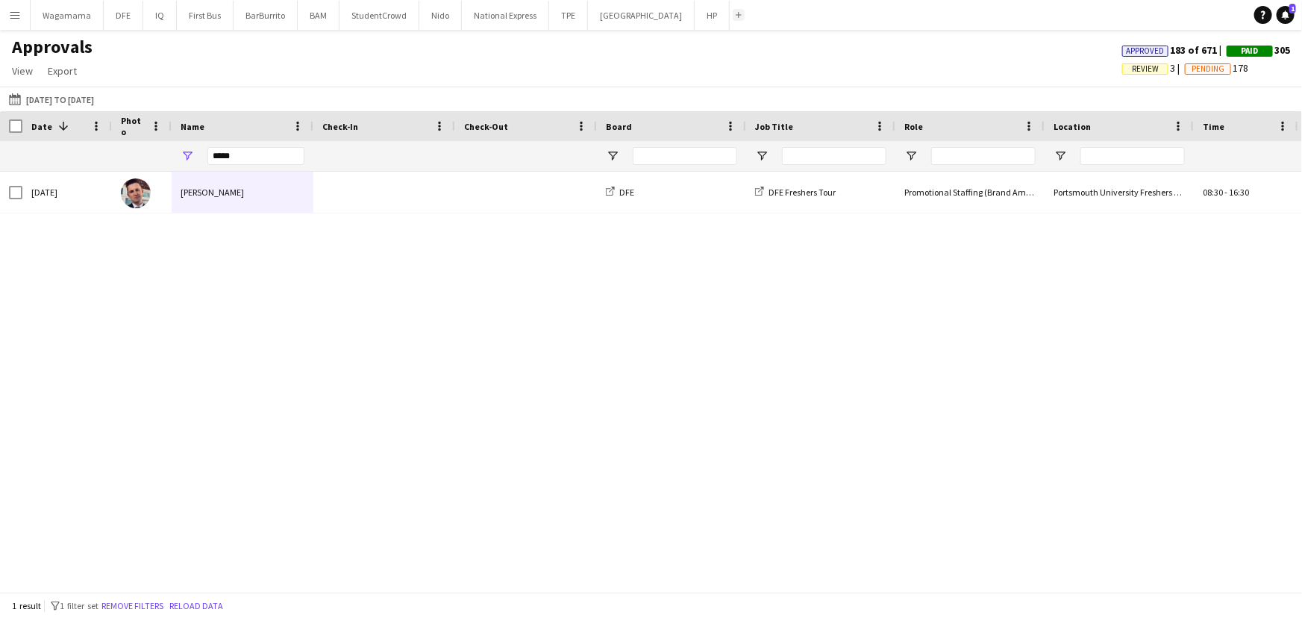
click at [733, 15] on button "Add" at bounding box center [739, 15] width 12 height 12
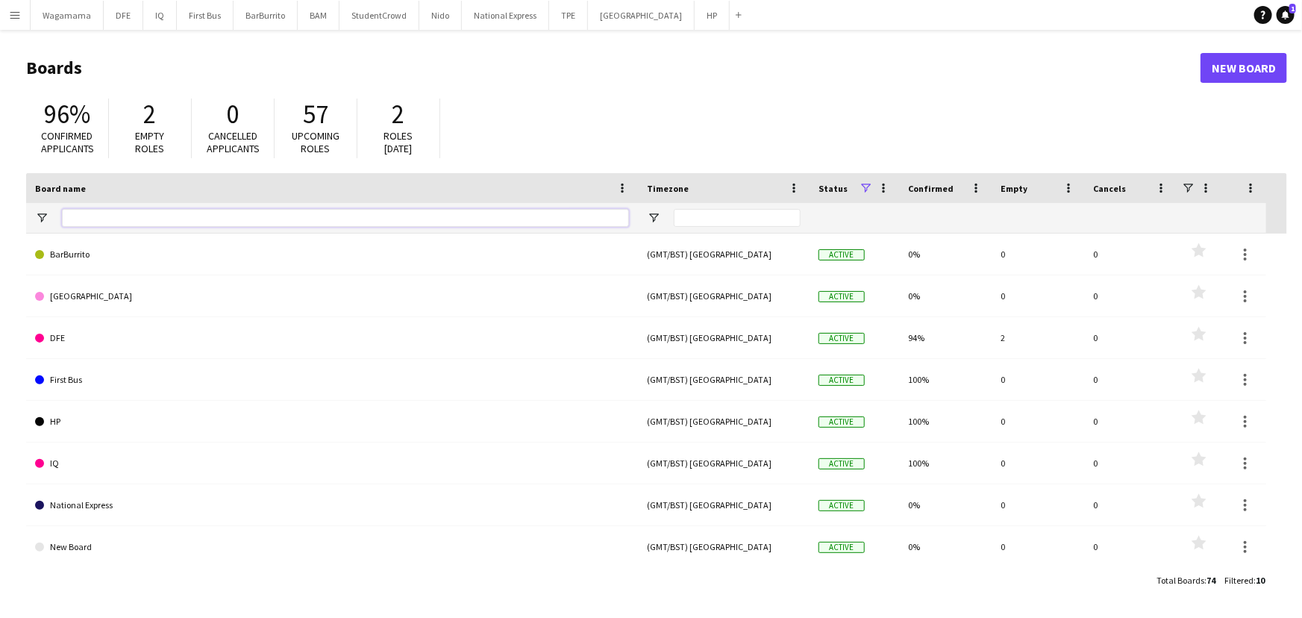
click at [131, 221] on input "Board name Filter Input" at bounding box center [345, 218] width 567 height 18
click at [310, 23] on button "BAM Close" at bounding box center [319, 15] width 42 height 29
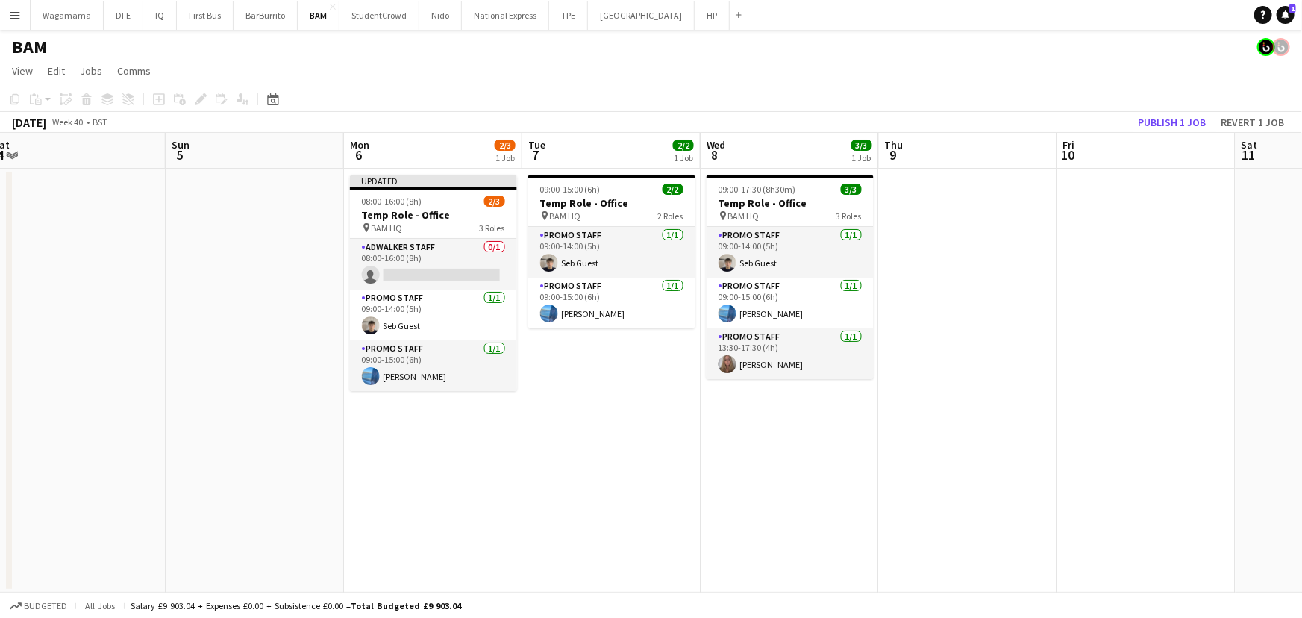
scroll to position [0, 392]
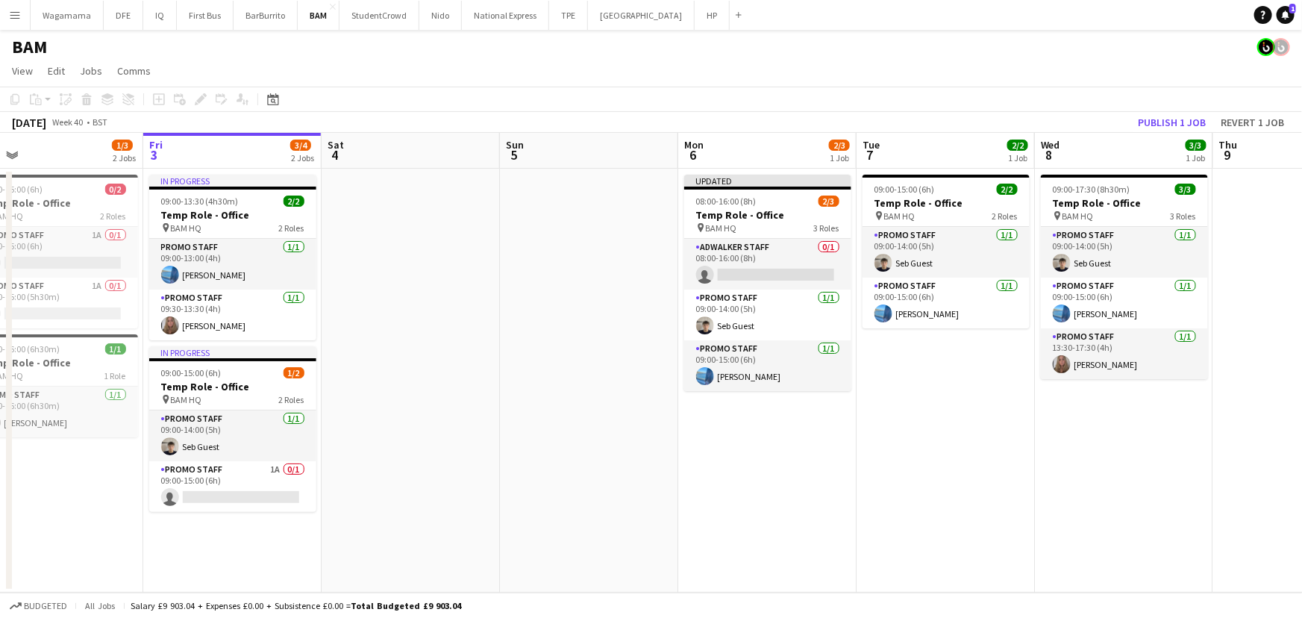
drag, startPoint x: 236, startPoint y: 350, endPoint x: 151, endPoint y: 345, distance: 85.2
click at [151, 345] on app-calendar-viewport "Tue 30 Wed 1 1/1 1 Job Thu 2 1/3 2 Jobs Fri 3 3/4 2 Jobs Sat 4 Sun 5 Mon 6 2/3 …" at bounding box center [651, 363] width 1302 height 460
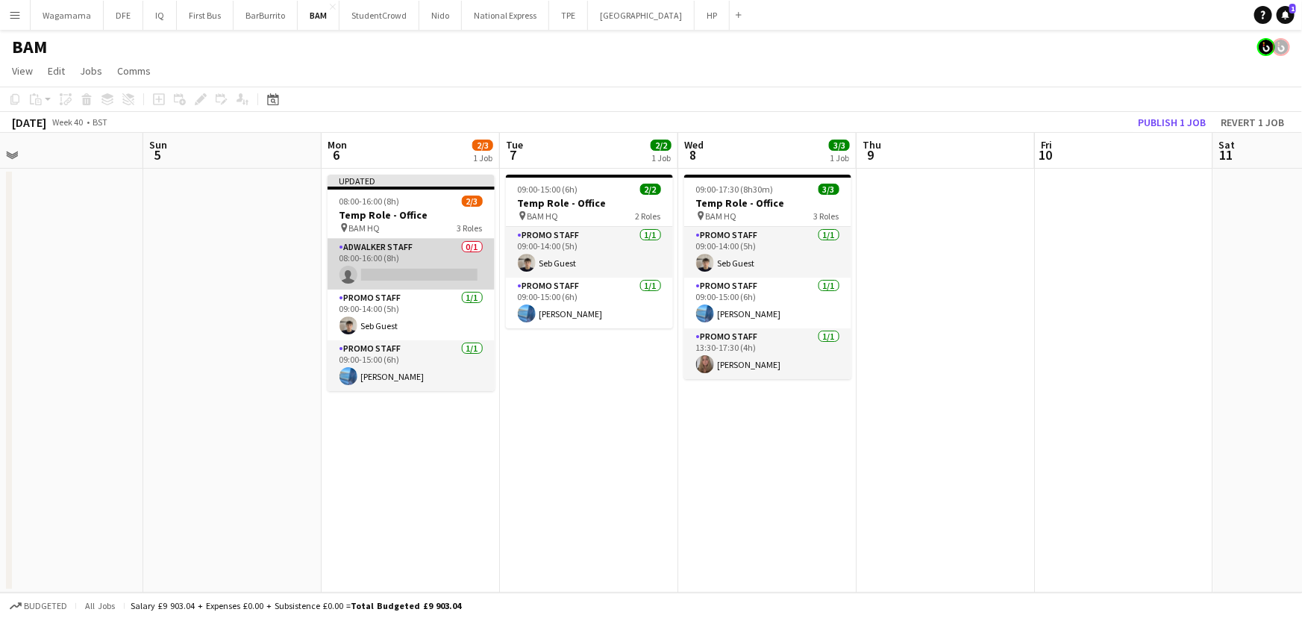
click at [401, 257] on app-card-role "Adwalker Staff 0/1 08:00-16:00 (8h) single-neutral-actions" at bounding box center [410, 264] width 167 height 51
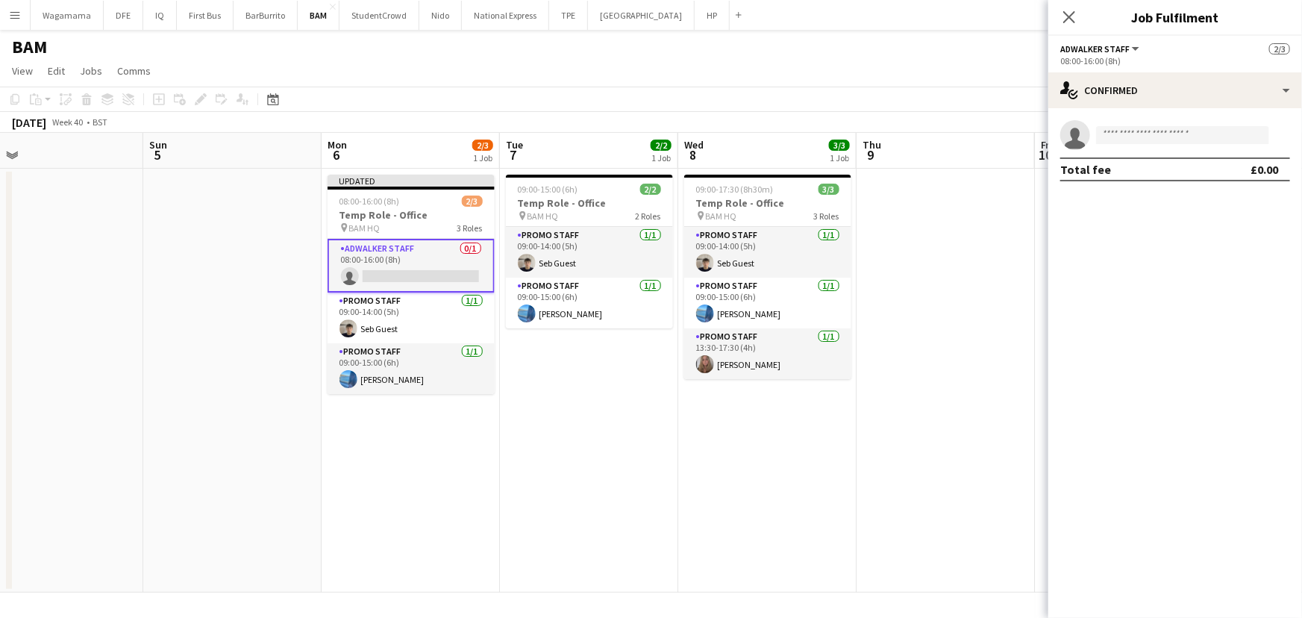
click at [1084, 14] on div "Close pop-in" at bounding box center [1069, 17] width 42 height 34
click at [1077, 16] on app-icon "Close pop-in" at bounding box center [1070, 18] width 22 height 22
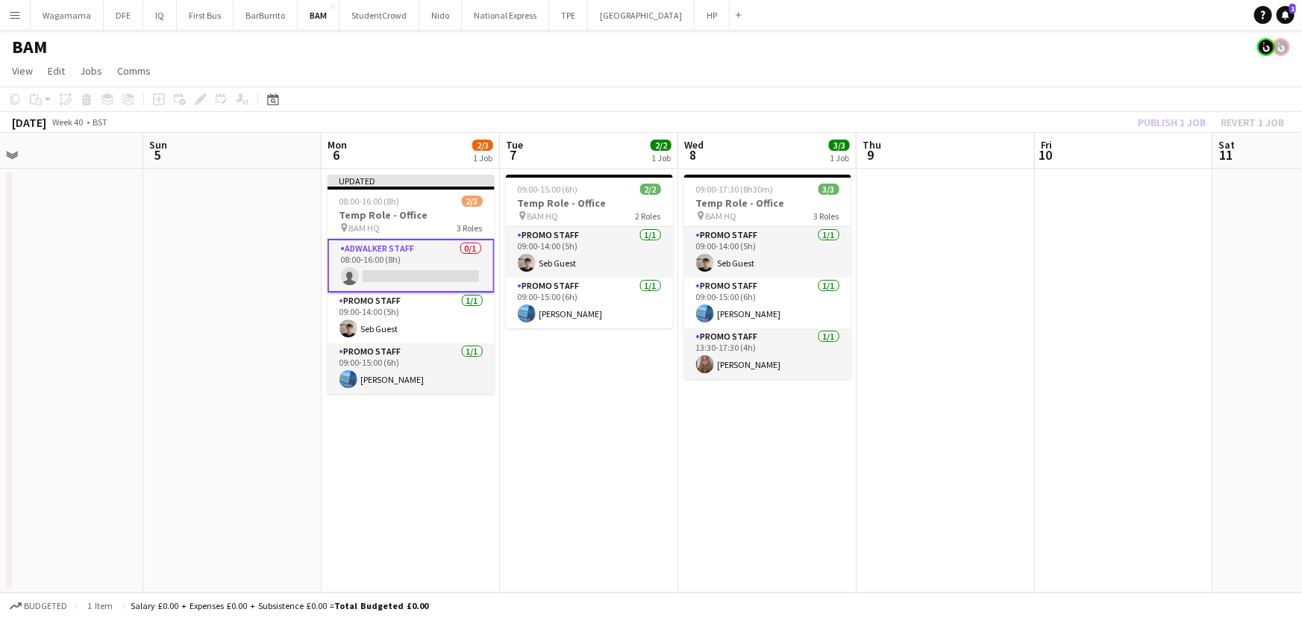
click at [430, 210] on h3 "Temp Role - Office" at bounding box center [410, 214] width 167 height 13
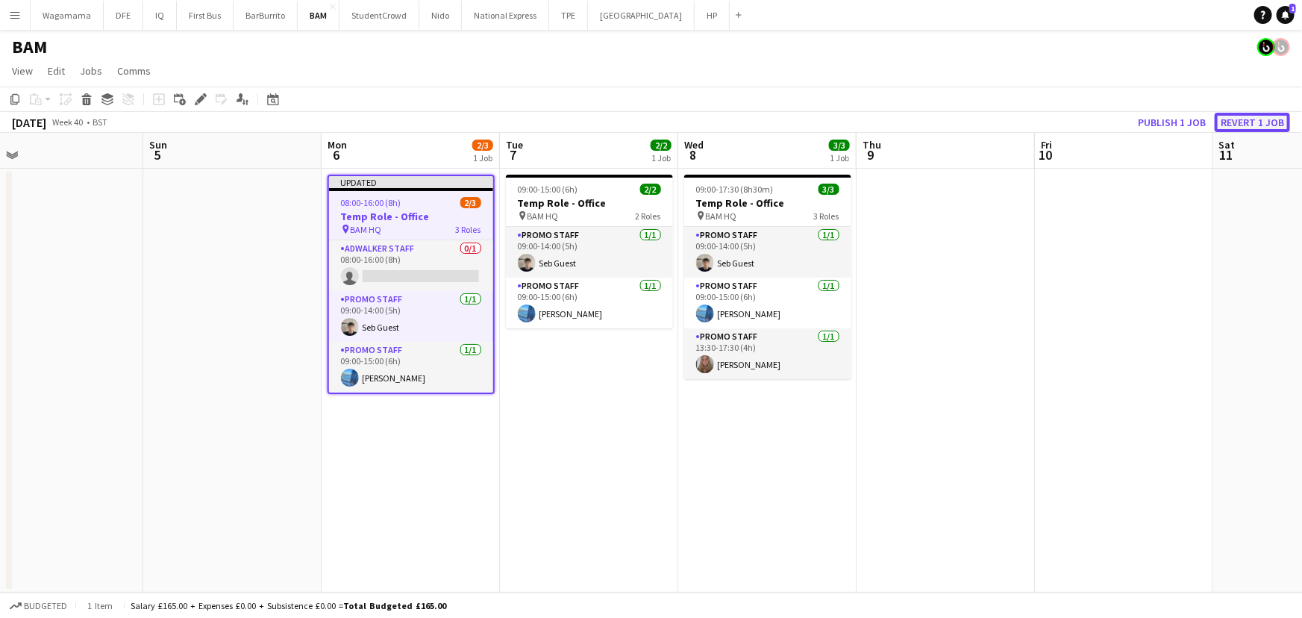
click at [1244, 117] on button "Revert 1 job" at bounding box center [1252, 122] width 75 height 19
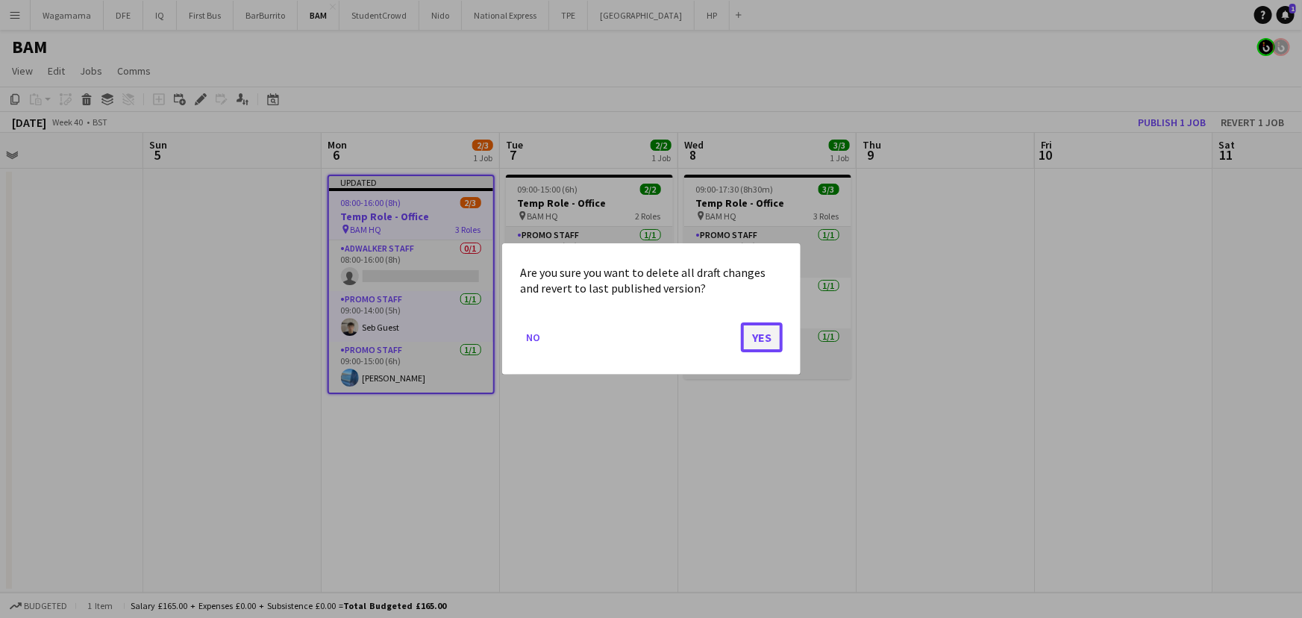
click at [765, 339] on button "Yes" at bounding box center [762, 337] width 42 height 30
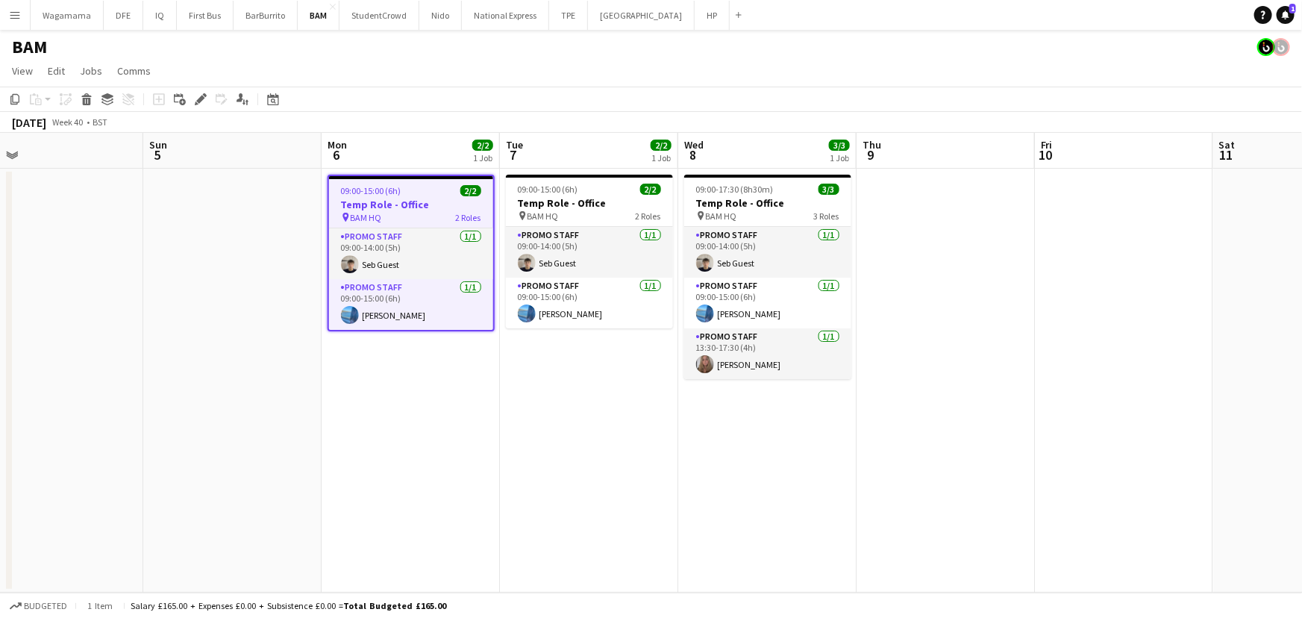
click at [596, 395] on app-date-cell "09:00-15:00 (6h) 2/2 Temp Role - Office pin BAM HQ 2 Roles Promo Staff [DATE] 0…" at bounding box center [589, 381] width 178 height 424
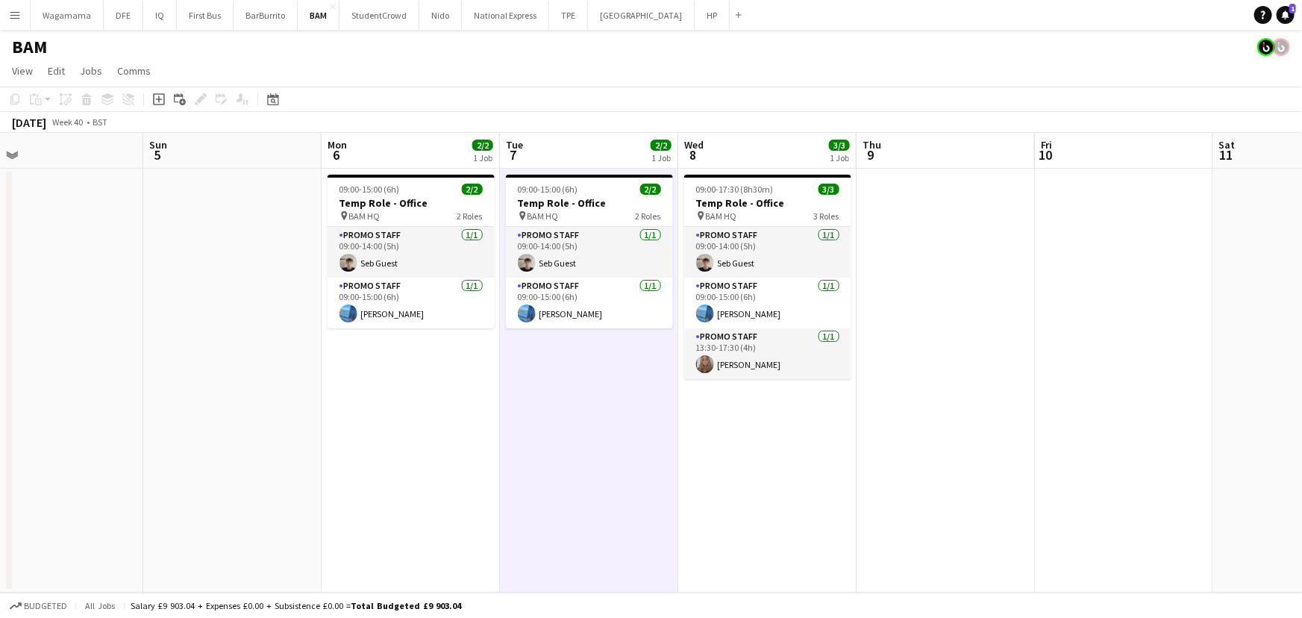
click at [600, 354] on app-date-cell "09:00-15:00 (6h) 2/2 Temp Role - Office pin BAM HQ 2 Roles Promo Staff [DATE] 0…" at bounding box center [589, 381] width 178 height 424
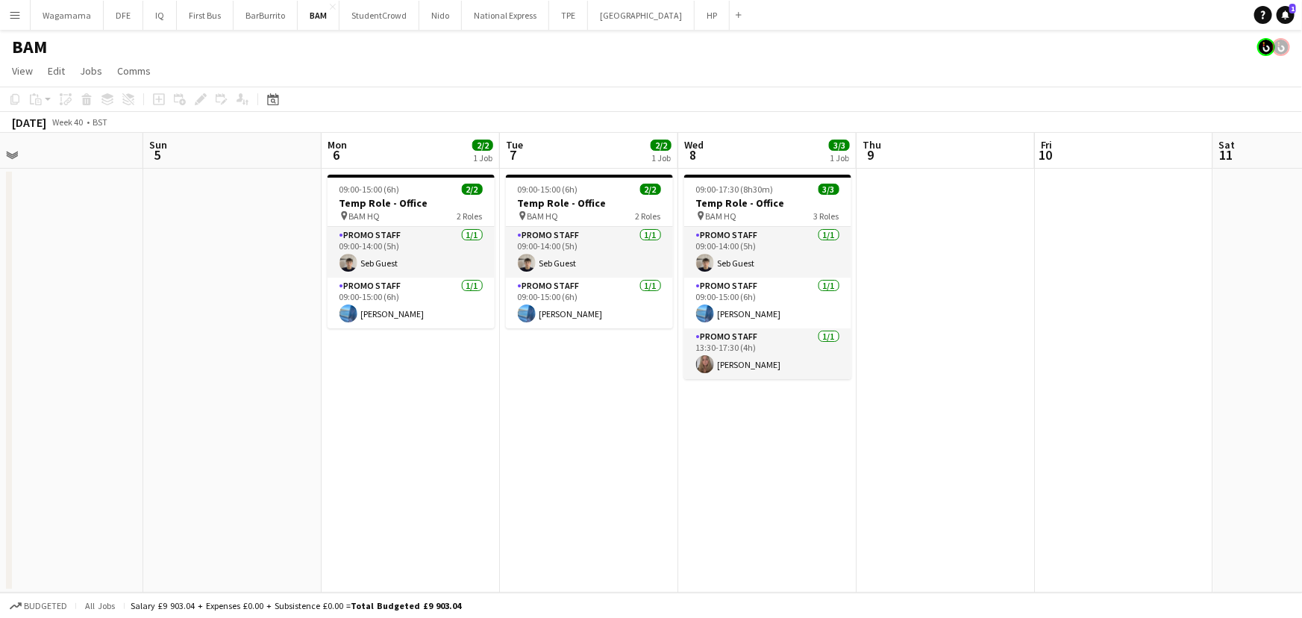
click at [568, 366] on app-date-cell "09:00-15:00 (6h) 2/2 Temp Role - Office pin BAM HQ 2 Roles Promo Staff [DATE] 0…" at bounding box center [589, 381] width 178 height 424
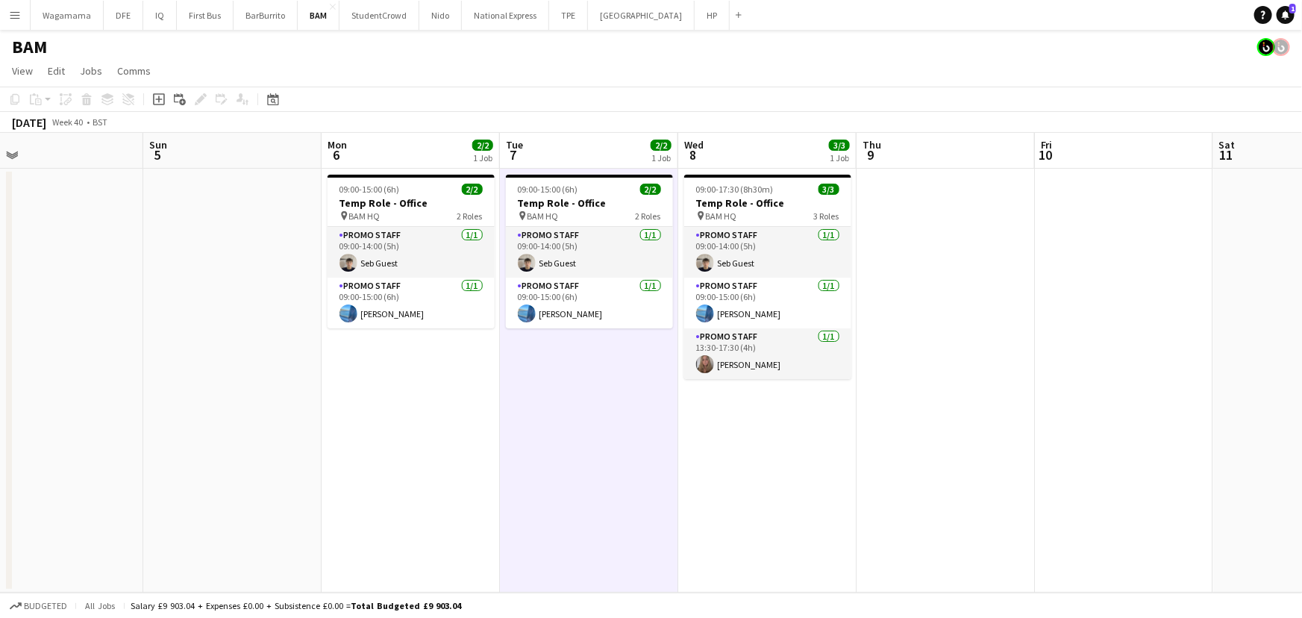
click at [951, 422] on app-date-cell at bounding box center [945, 381] width 178 height 424
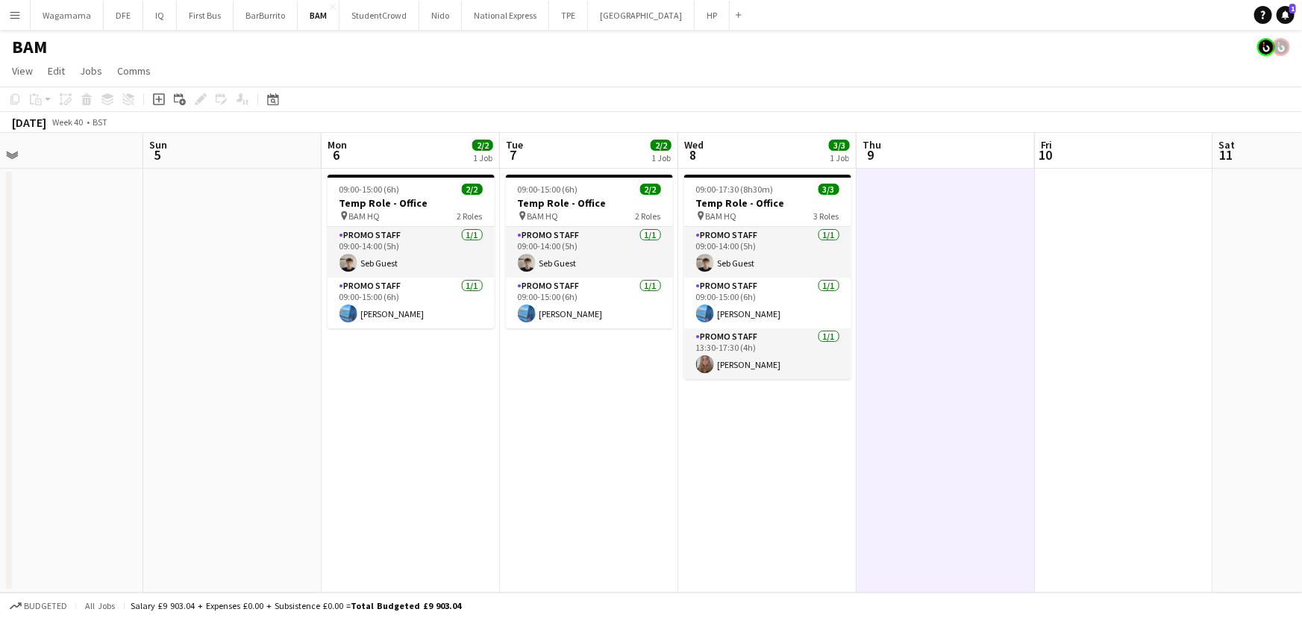
click at [577, 410] on app-date-cell "09:00-15:00 (6h) 2/2 Temp Role - Office pin BAM HQ 2 Roles Promo Staff [DATE] 0…" at bounding box center [589, 381] width 178 height 424
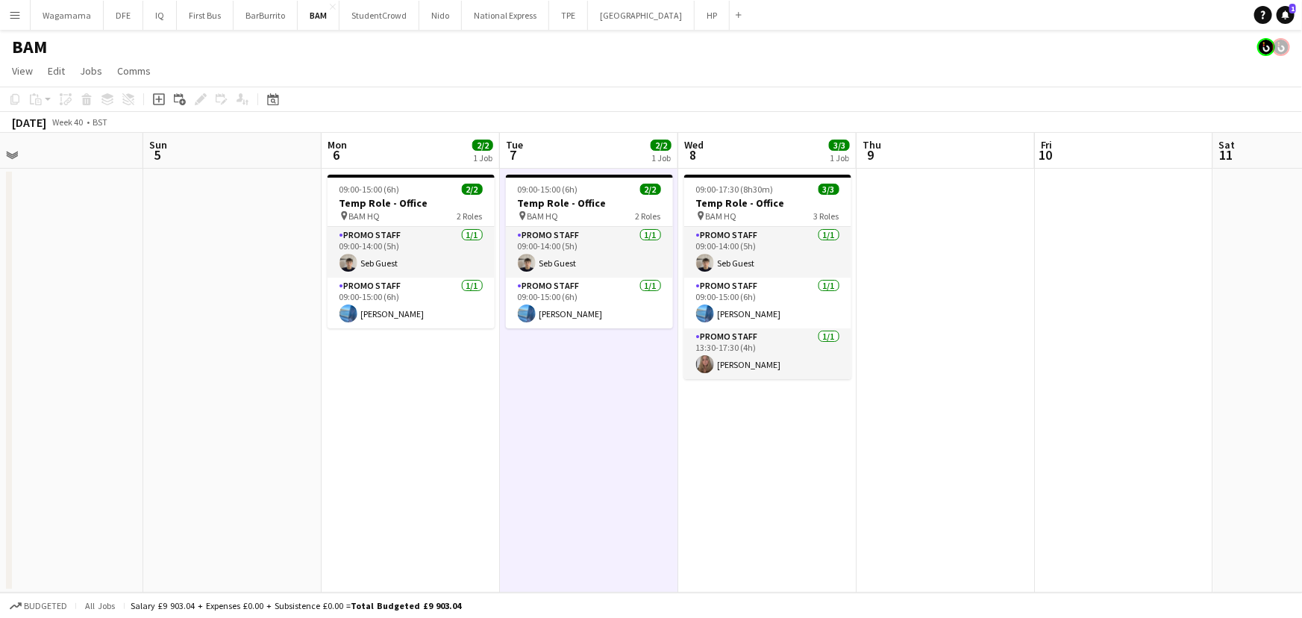
click at [937, 376] on app-date-cell at bounding box center [945, 381] width 178 height 424
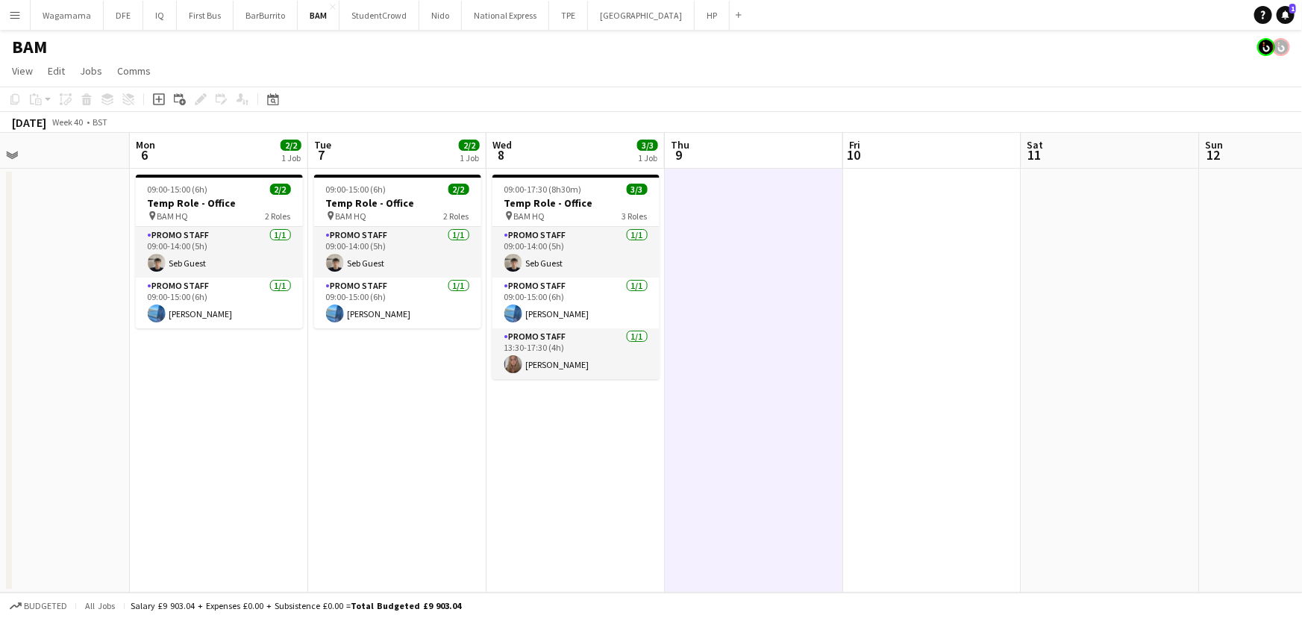
scroll to position [0, 640]
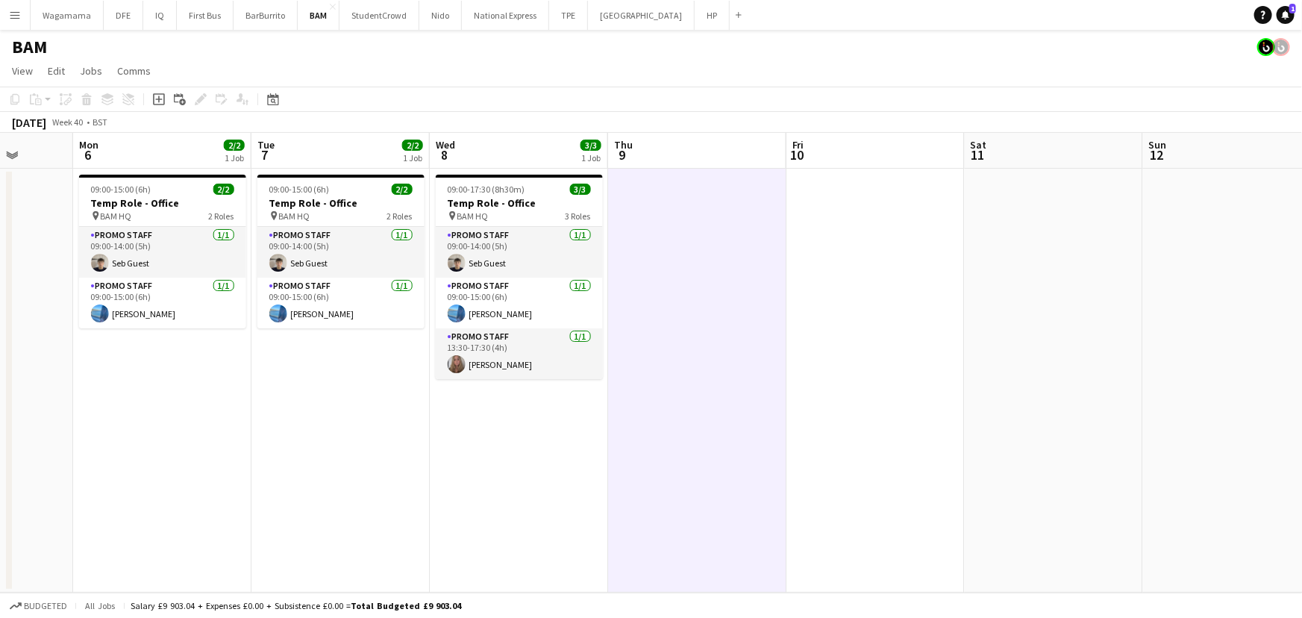
drag, startPoint x: 991, startPoint y: 222, endPoint x: 743, endPoint y: 218, distance: 248.4
click at [743, 218] on app-calendar-viewport "Thu 2 1/3 2 Jobs Fri 3 3/4 2 Jobs Sat 4 Sun 5 Mon 6 2/2 1 Job Tue 7 2/2 1 Job W…" at bounding box center [651, 363] width 1302 height 460
click at [365, 363] on app-date-cell "09:00-15:00 (6h) 2/2 Temp Role - Office pin BAM HQ 2 Roles Promo Staff [DATE] 0…" at bounding box center [340, 381] width 178 height 424
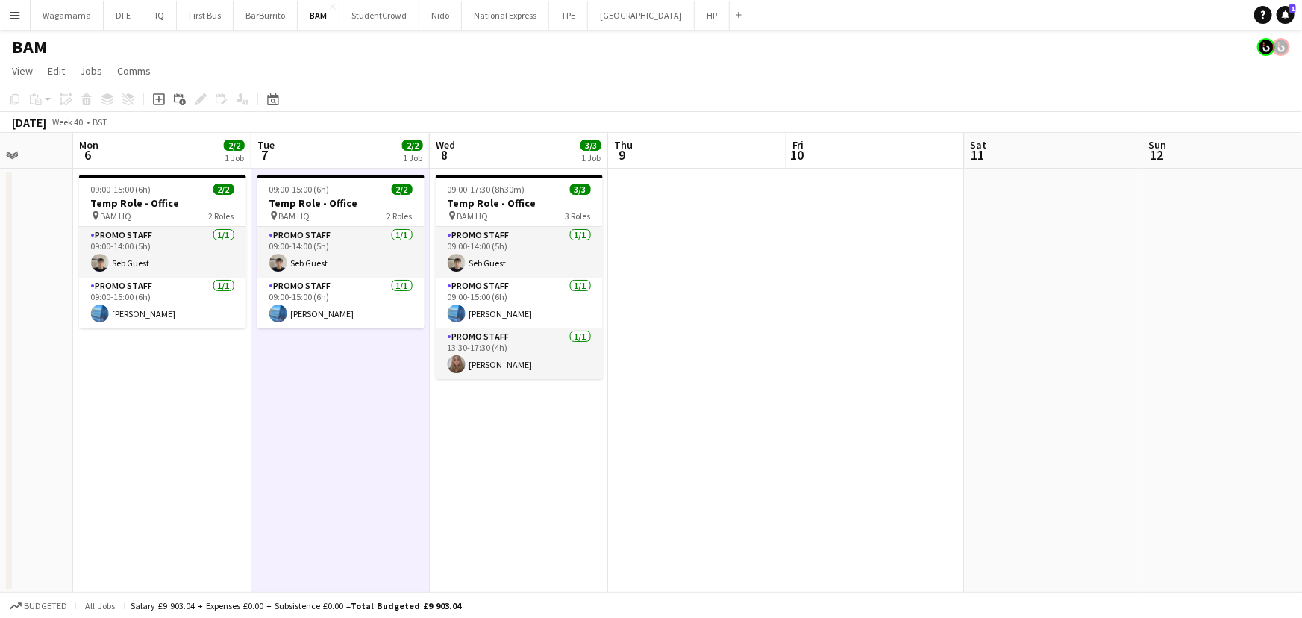
click at [718, 362] on app-date-cell at bounding box center [697, 381] width 178 height 424
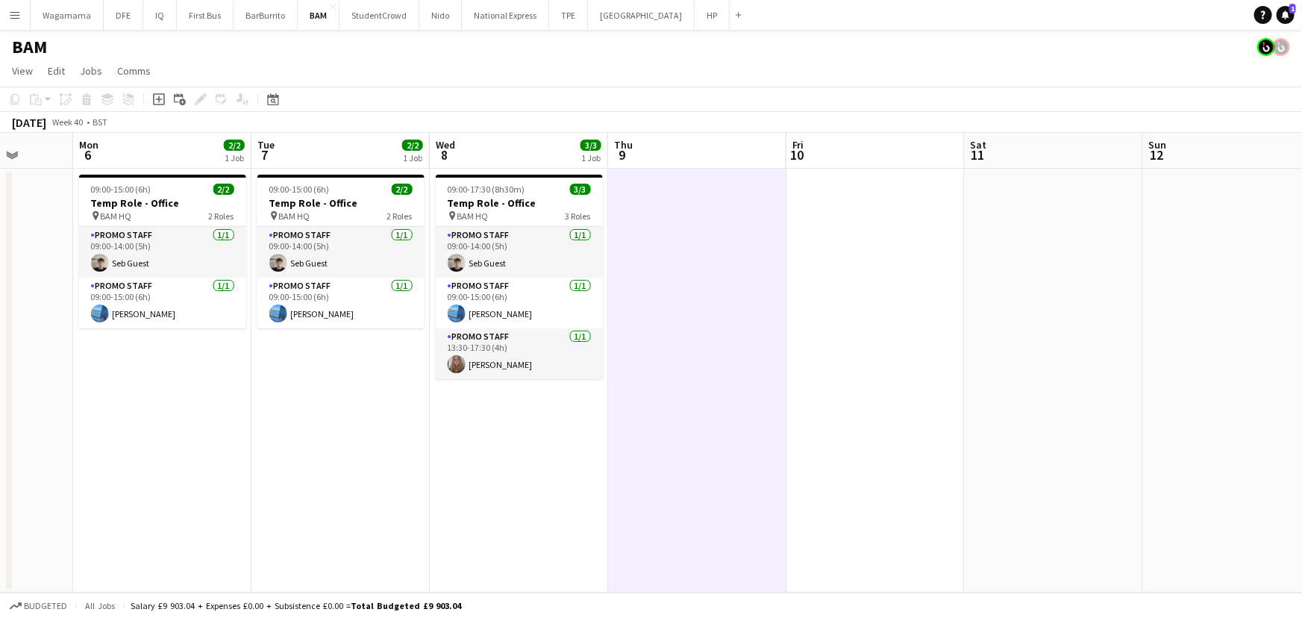
click at [1049, 324] on app-date-cell at bounding box center [1054, 381] width 178 height 424
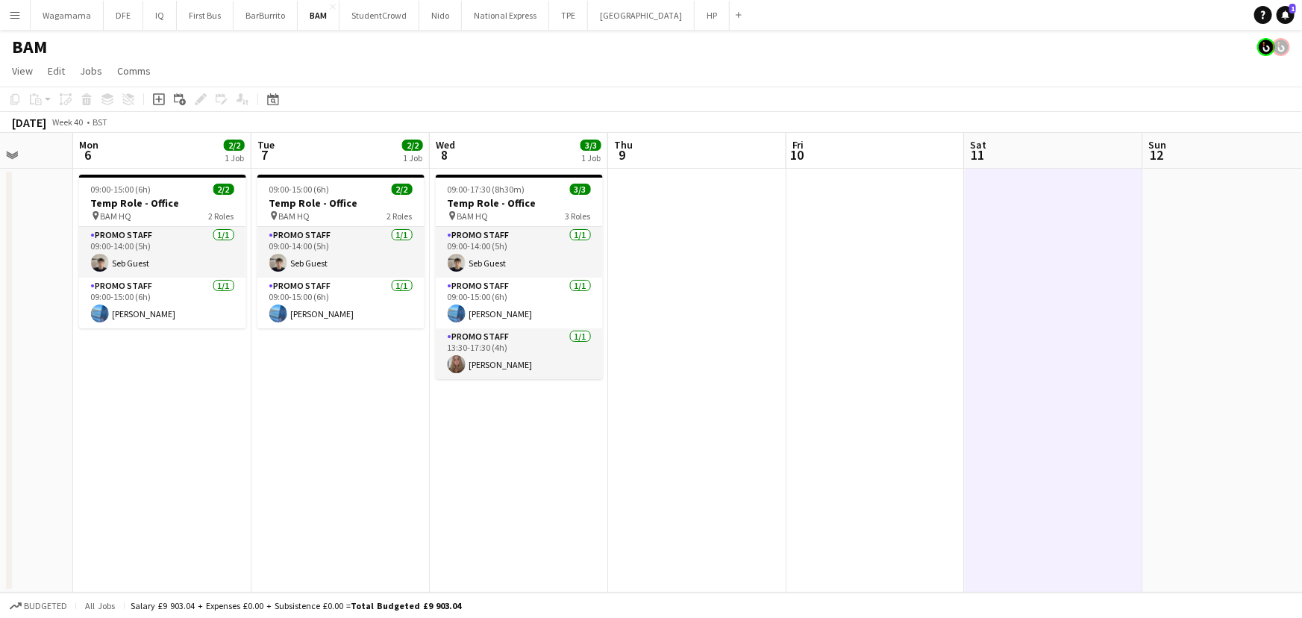
click at [616, 96] on app-toolbar "Copy Paste Paste Ctrl+V Paste with crew Ctrl+Shift+V Paste linked Job [GEOGRAPH…" at bounding box center [651, 99] width 1302 height 25
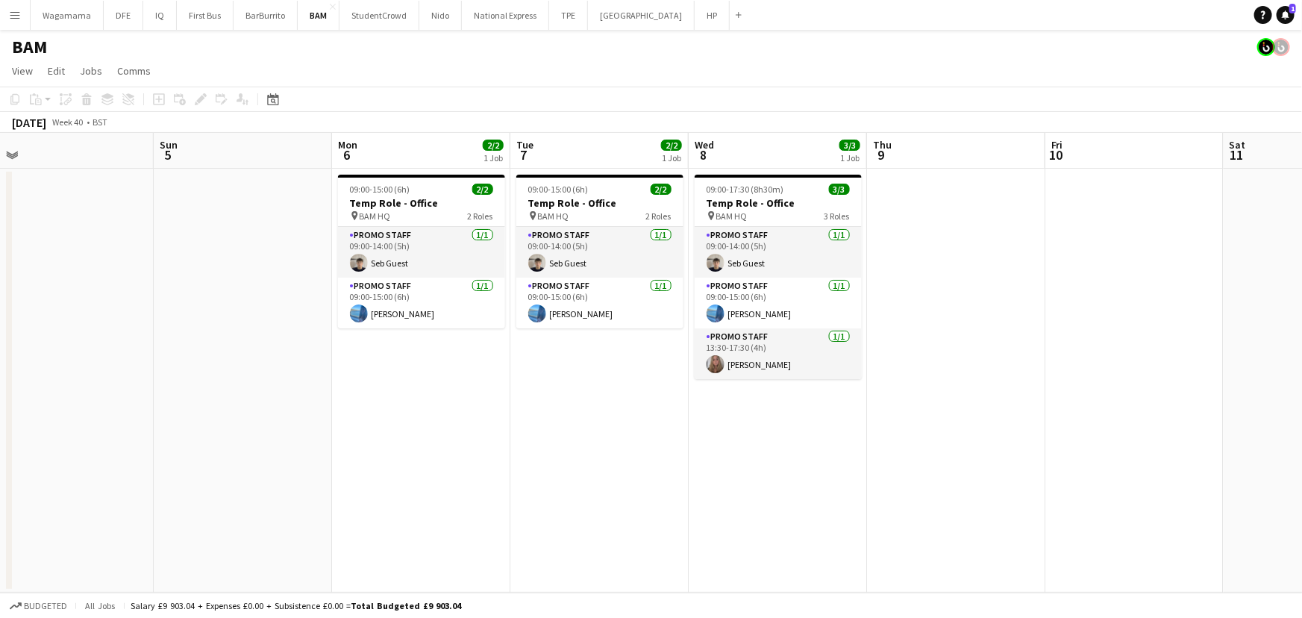
drag, startPoint x: 394, startPoint y: 359, endPoint x: 555, endPoint y: 353, distance: 161.2
click at [555, 353] on app-calendar-viewport "Thu 2 1/3 2 Jobs Fri 3 3/4 2 Jobs Sat 4 Sun 5 Mon 6 2/2 1 Job Tue 7 2/2 1 Job W…" at bounding box center [651, 363] width 1302 height 460
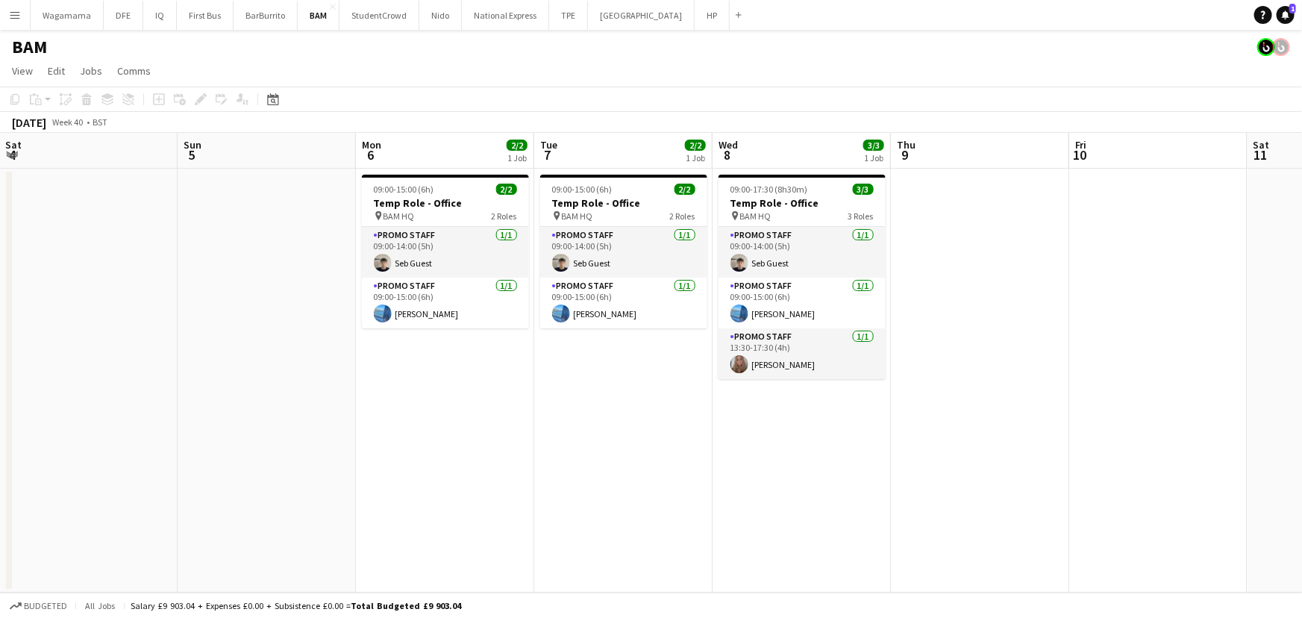
scroll to position [0, 431]
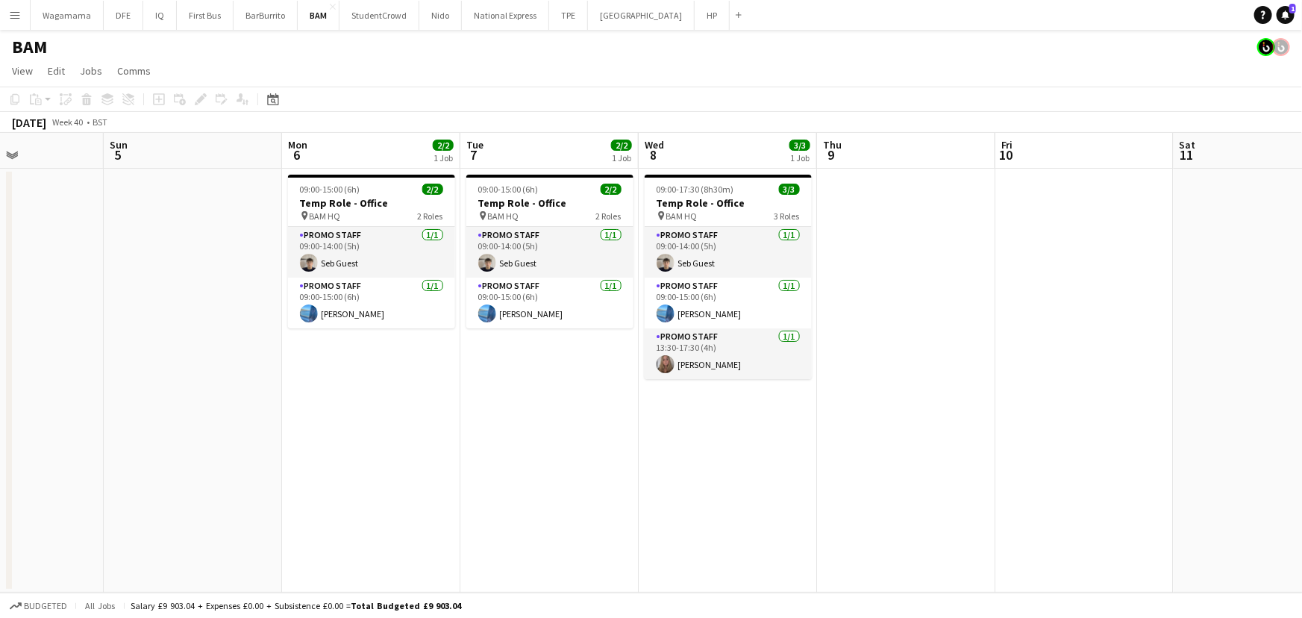
drag, startPoint x: 248, startPoint y: 351, endPoint x: 597, endPoint y: 351, distance: 349.1
click at [597, 351] on app-calendar-viewport "Thu 2 1/3 2 Jobs Fri 3 3/4 2 Jobs Sat 4 Sun 5 Mon 6 2/2 1 Job Tue 7 2/2 1 Job W…" at bounding box center [651, 363] width 1302 height 460
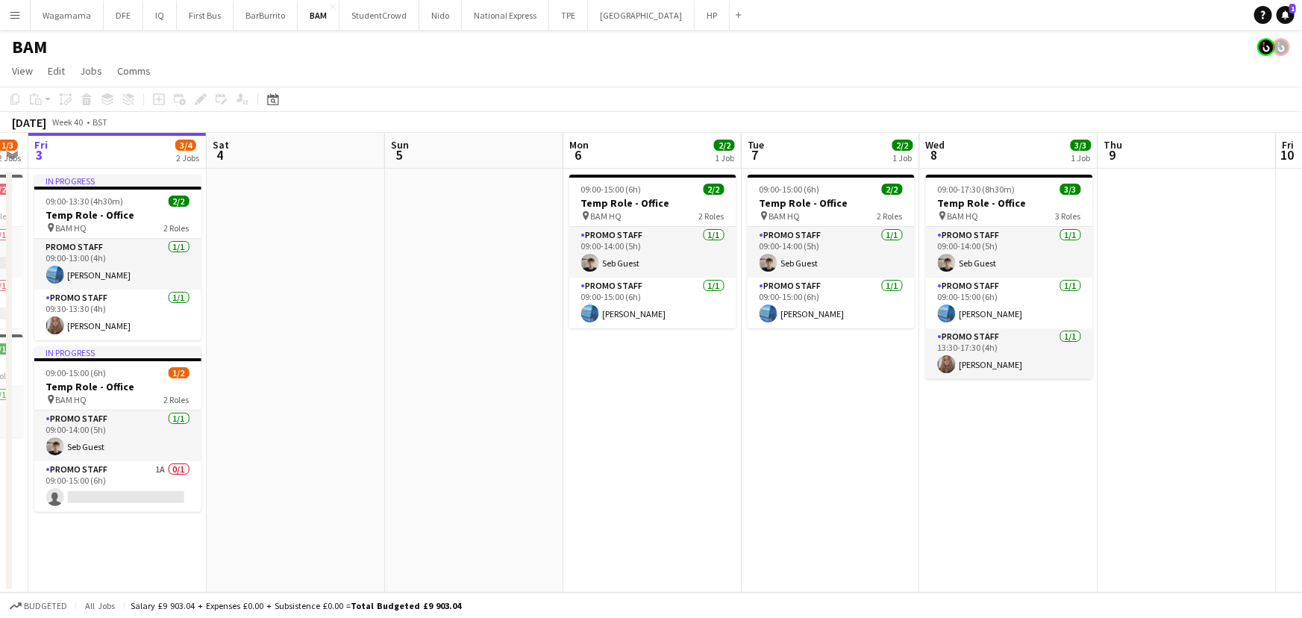
drag, startPoint x: 604, startPoint y: 259, endPoint x: 350, endPoint y: 260, distance: 253.6
click at [350, 260] on app-calendar-viewport "Mon 29 Tue 30 Wed 1 1/1 1 Job Thu 2 1/3 2 Jobs Fri 3 3/4 2 Jobs Sat 4 Sun 5 Mon…" at bounding box center [651, 363] width 1302 height 460
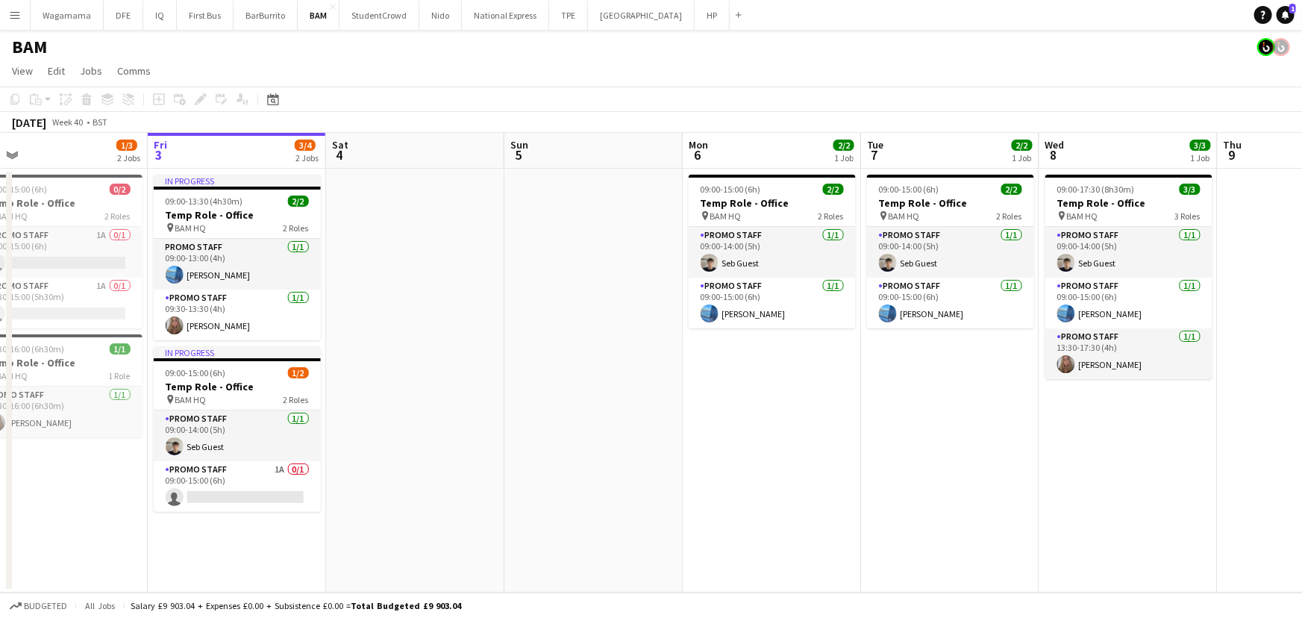
scroll to position [0, 588]
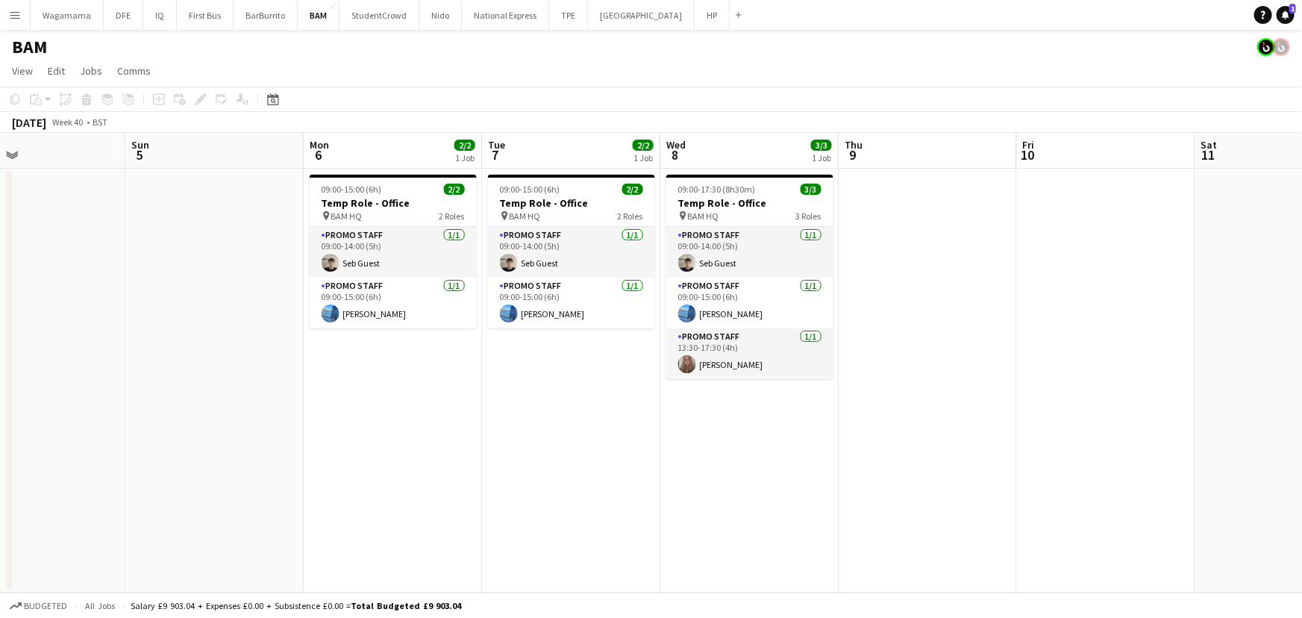
drag, startPoint x: 467, startPoint y: 258, endPoint x: 207, endPoint y: 258, distance: 259.6
click at [207, 258] on app-calendar-viewport "Wed 1 1/1 1 Job Thu 2 1/3 2 Jobs Fri 3 3/4 2 Jobs Sat 4 Sun 5 Mon 6 2/2 1 Job T…" at bounding box center [651, 363] width 1302 height 460
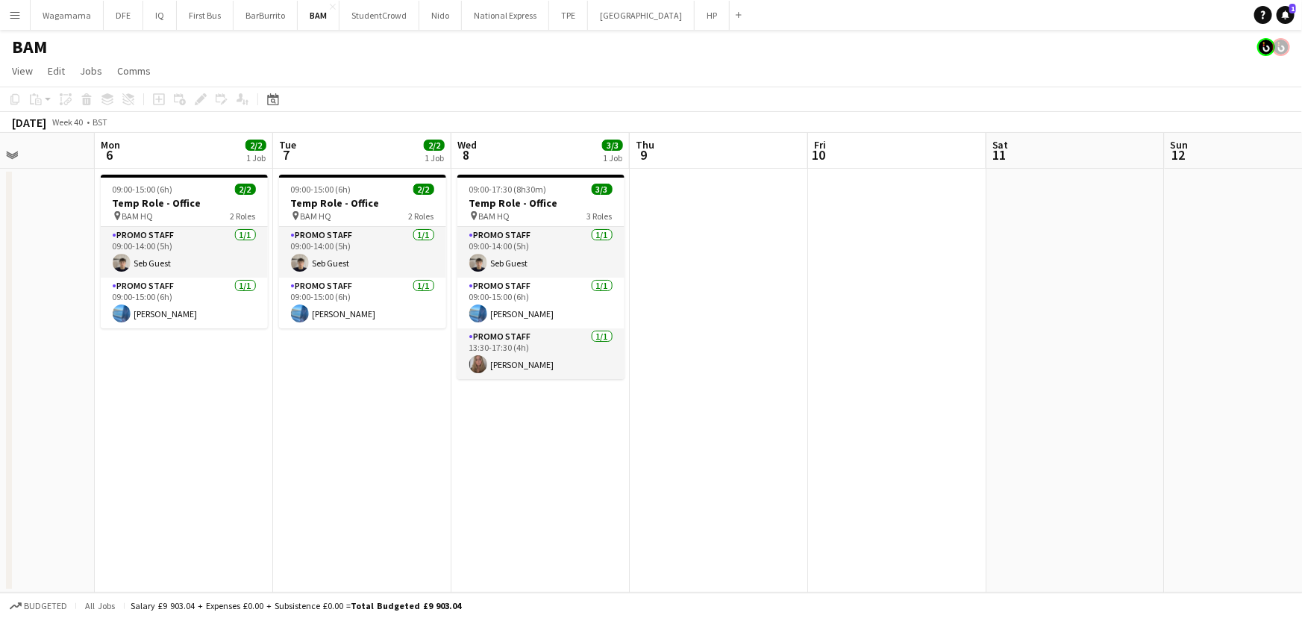
scroll to position [0, 489]
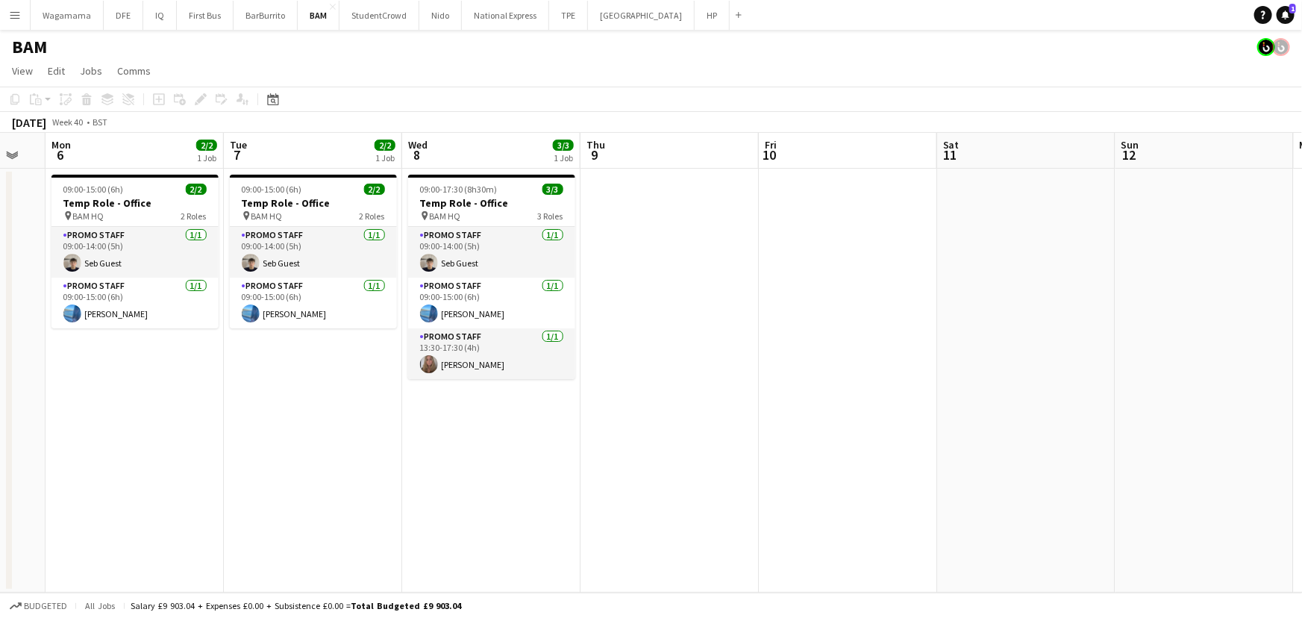
drag, startPoint x: 902, startPoint y: 242, endPoint x: 644, endPoint y: 242, distance: 258.1
click at [644, 242] on app-calendar-viewport "Fri 3 3/4 2 Jobs Sat 4 Sun 5 Mon 6 2/2 1 Job Tue 7 2/2 1 Job Wed 8 3/3 1 Job Th…" at bounding box center [651, 363] width 1302 height 460
